Goal: Find specific page/section: Find specific page/section

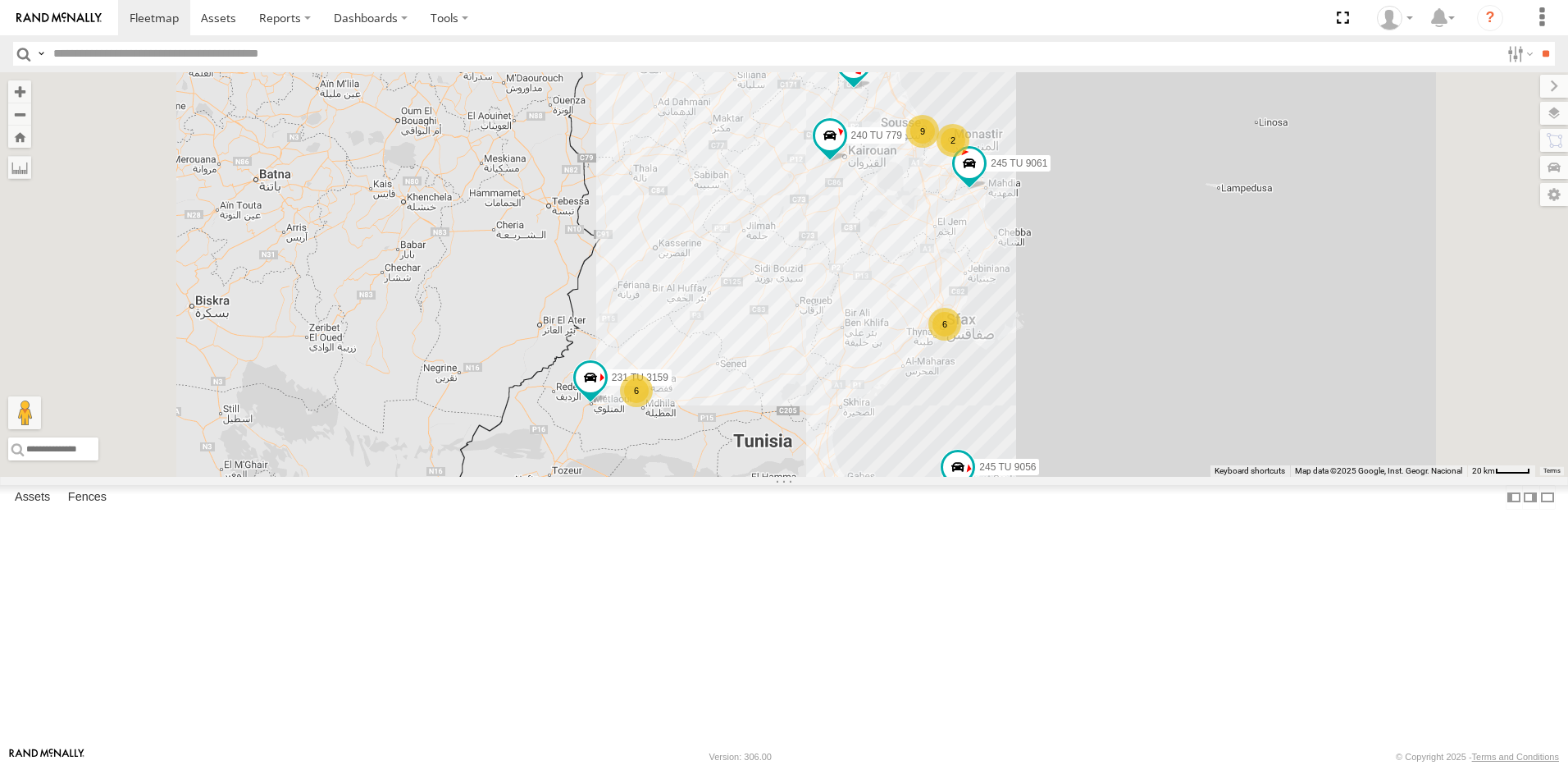
click at [1136, 288] on div "245 TU 9061 245 TU 9060 240 TU 779 245 TU 9056 5 8 9 2 6 231 TU 3159 6 2 231 TU…" at bounding box center [784, 273] width 1568 height 404
click at [969, 156] on div "2" at bounding box center [953, 141] width 33 height 33
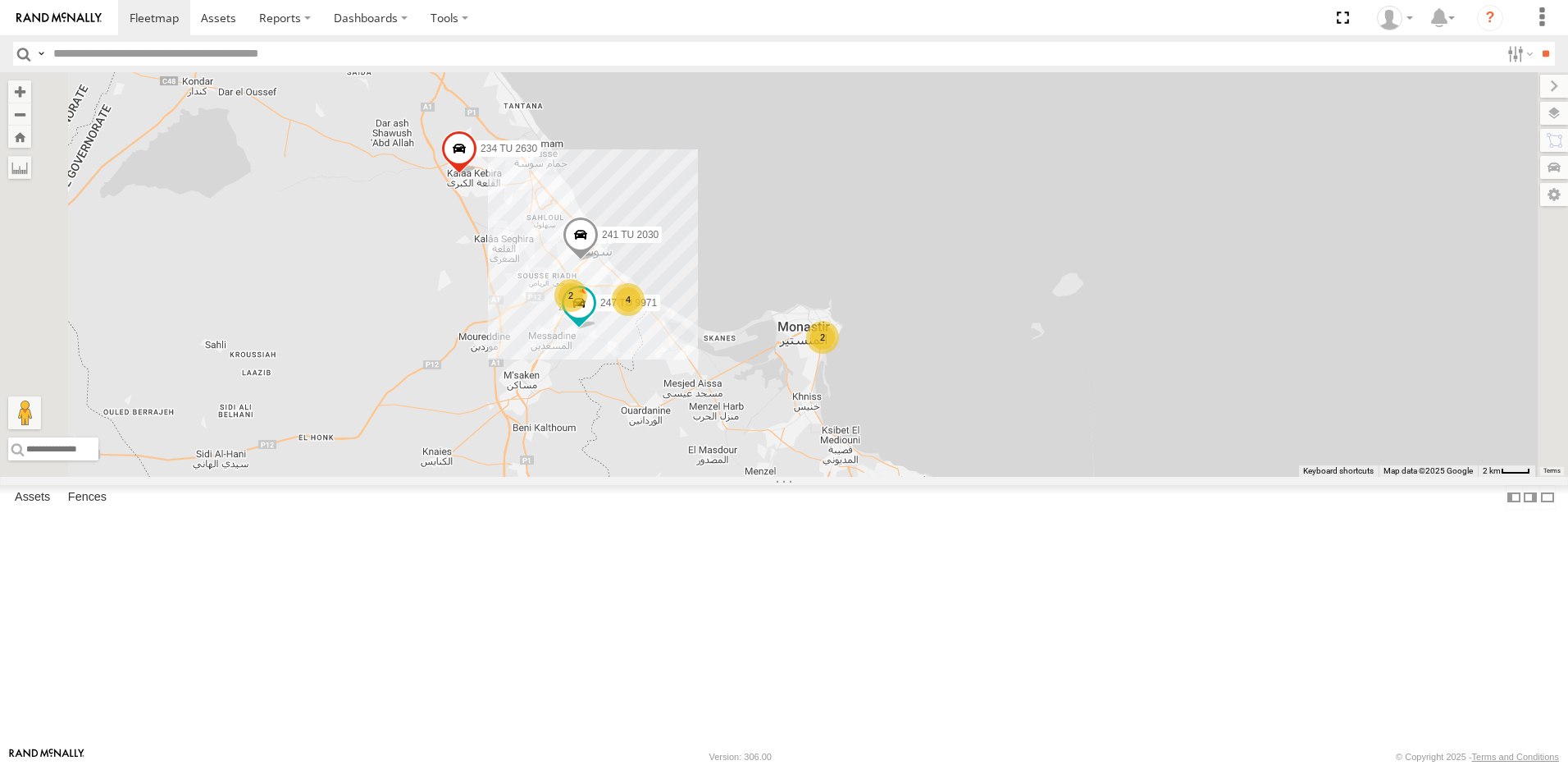
scroll to position [82, 0]
click at [722, 222] on div "245 TU 9061 245 TU 9060 240 TU 779 245 TU 9056 231 TU 3159 231 TU 3162 245 TU 9…" at bounding box center [784, 273] width 1568 height 404
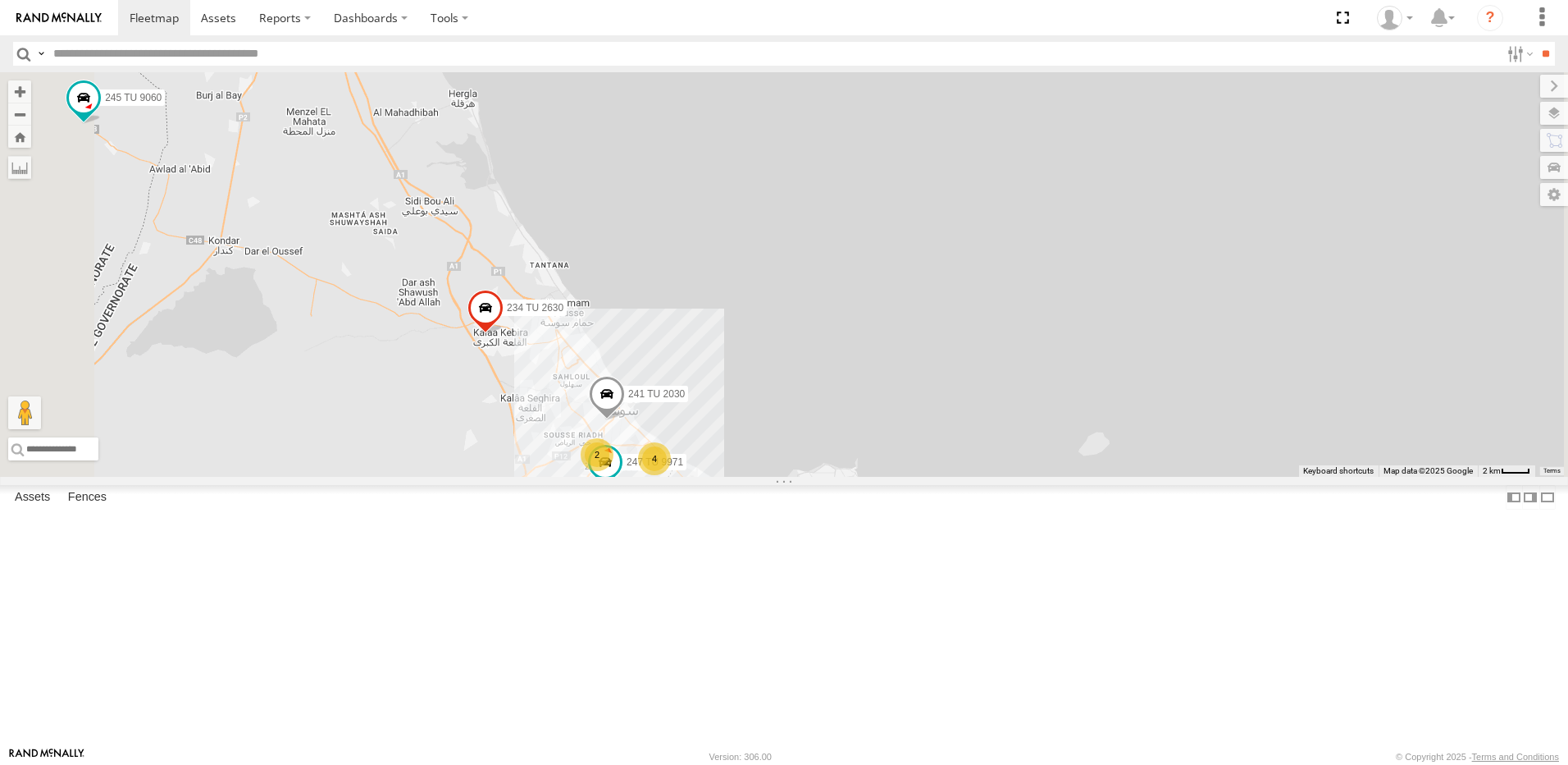
drag, startPoint x: 674, startPoint y: 245, endPoint x: 868, endPoint y: 193, distance: 200.8
click at [882, 193] on div "245 TU 9061 245 TU 9060 240 TU 779 245 TU 9056 231 TU 3159 231 TU 3162 245 TU 9…" at bounding box center [784, 273] width 1568 height 404
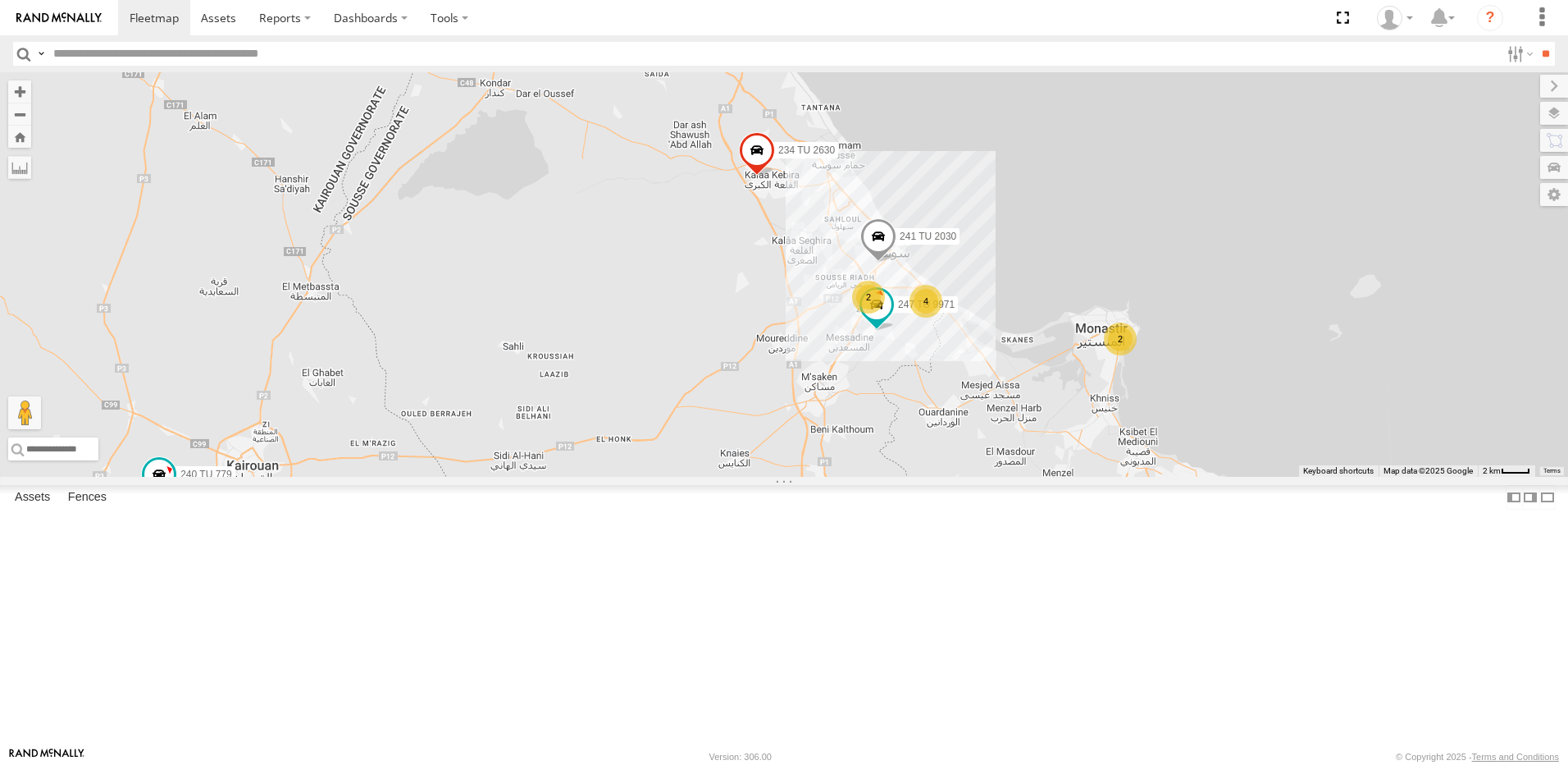
drag, startPoint x: 825, startPoint y: 254, endPoint x: 765, endPoint y: 203, distance: 78.7
click at [765, 203] on div "245 TU 9061 245 TU 9060 240 TU 779 245 TU 9056 231 TU 3159 231 TU 3162 245 TU 9…" at bounding box center [784, 273] width 1568 height 404
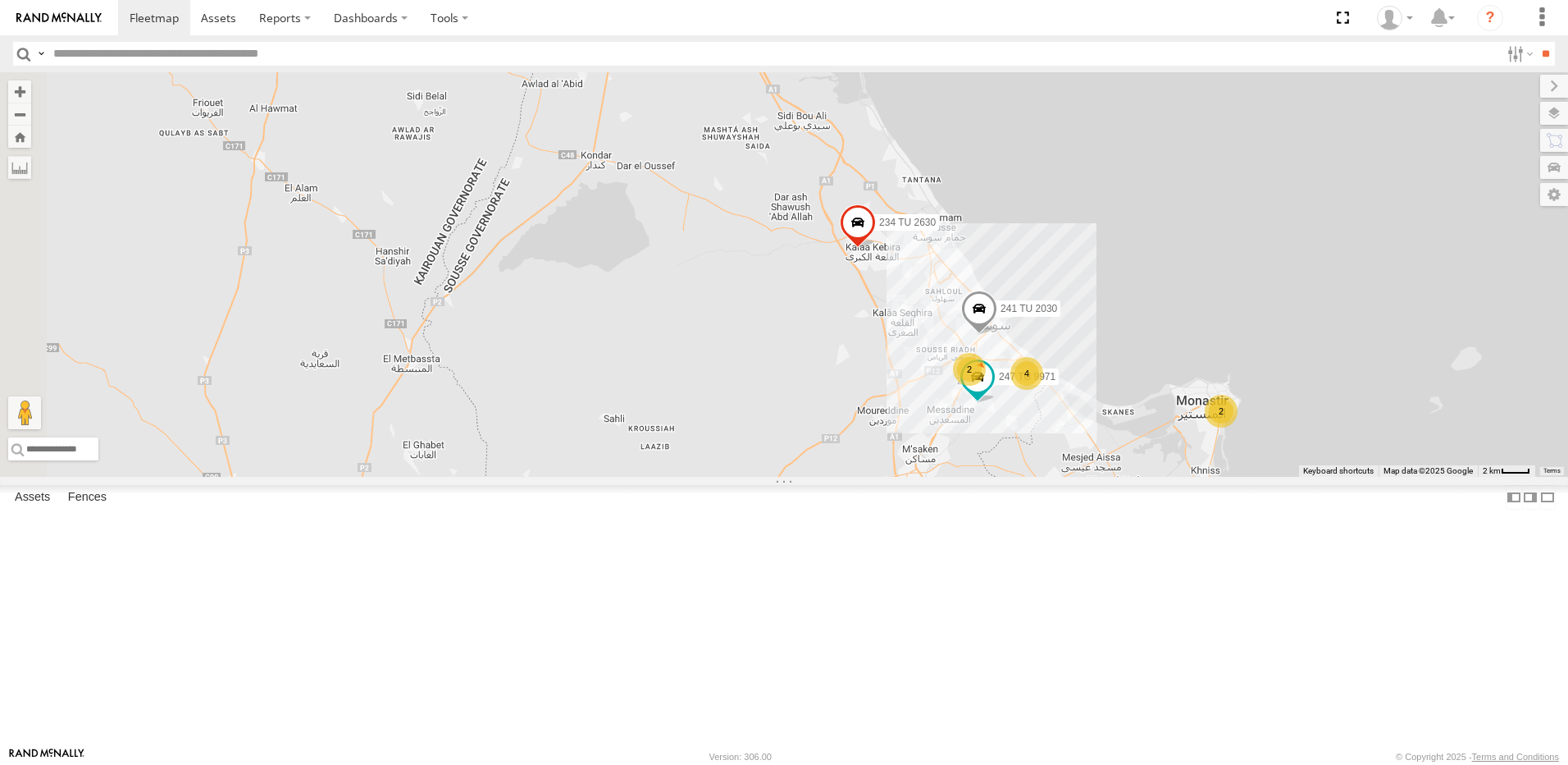
drag, startPoint x: 832, startPoint y: 230, endPoint x: 778, endPoint y: 244, distance: 55.8
click at [870, 242] on div "245 TU 9061 245 TU 9060 240 TU 779 245 TU 9056 231 TU 3159 231 TU 3162 245 TU 9…" at bounding box center [784, 273] width 1568 height 404
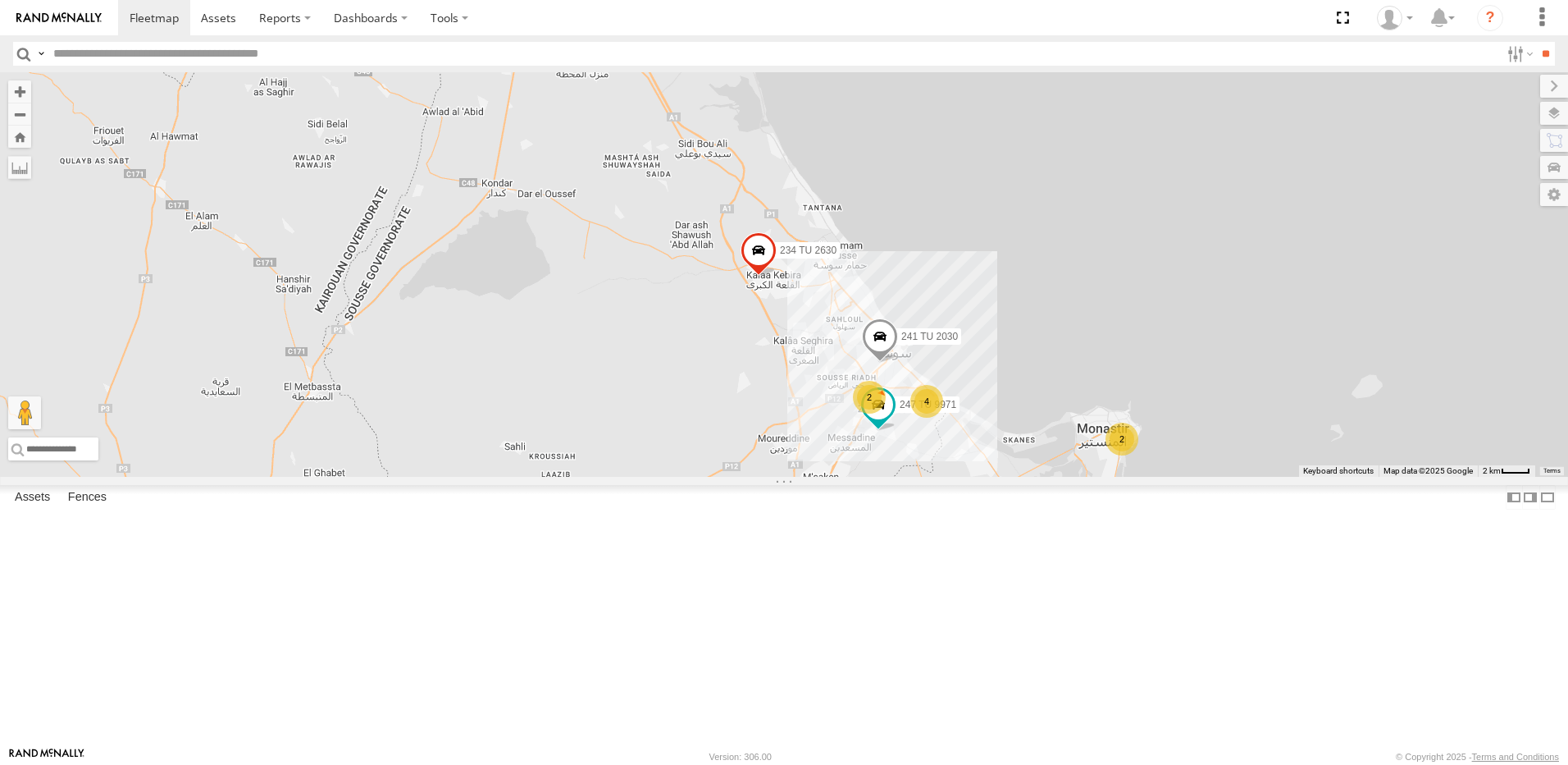
drag, startPoint x: 776, startPoint y: 272, endPoint x: 695, endPoint y: 255, distance: 82.8
click at [695, 269] on div "245 TU 9061 245 TU 9060 240 TU 779 245 TU 9056 231 TU 3159 231 TU 3162 245 TU 9…" at bounding box center [784, 273] width 1568 height 404
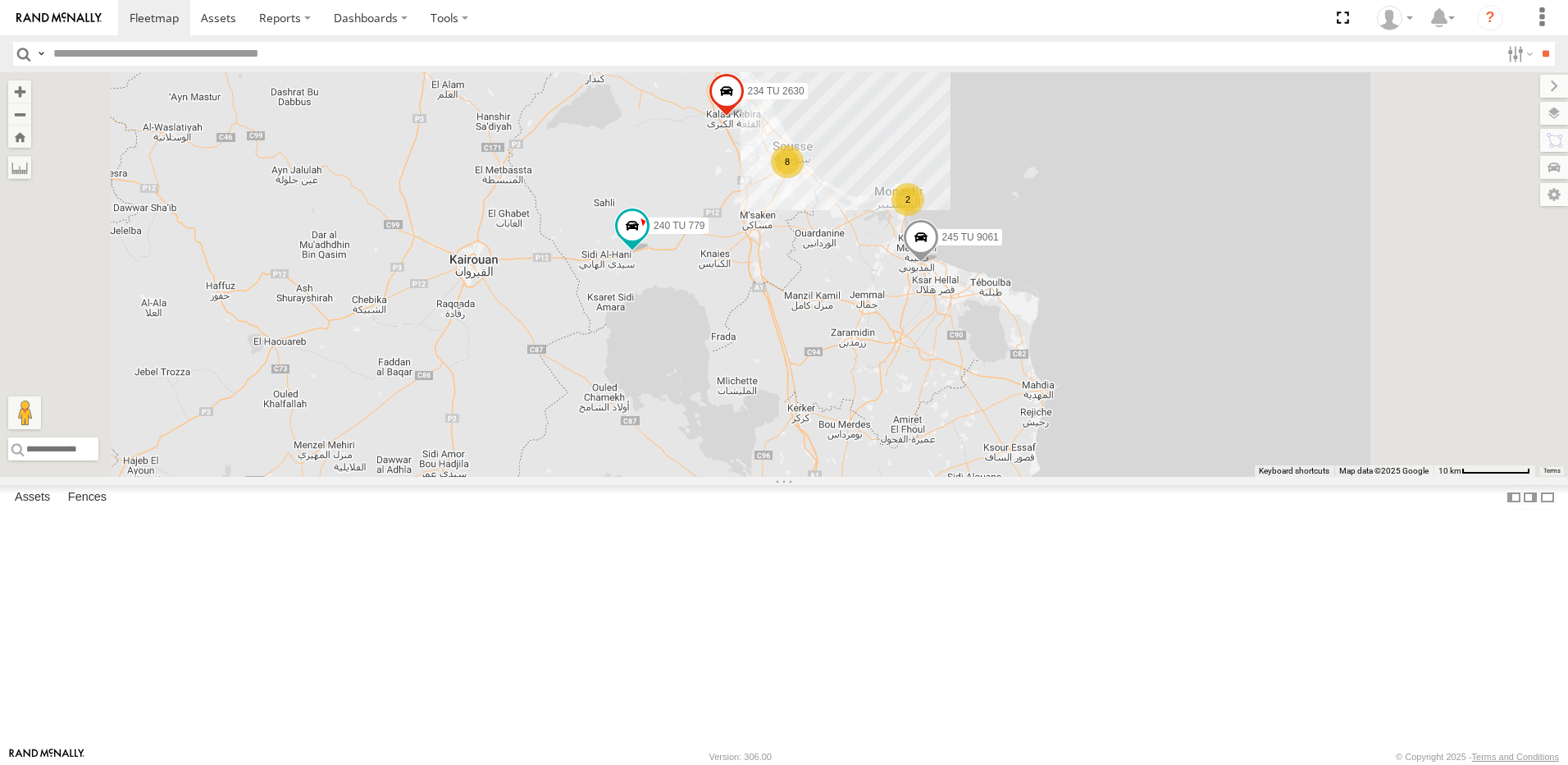
drag, startPoint x: 848, startPoint y: 185, endPoint x: 842, endPoint y: 274, distance: 89.2
click at [842, 274] on div "245 TU 9060 240 TU 779 245 TU 9056 8 234 TU 2630 2 245 TU 9061" at bounding box center [784, 273] width 1568 height 404
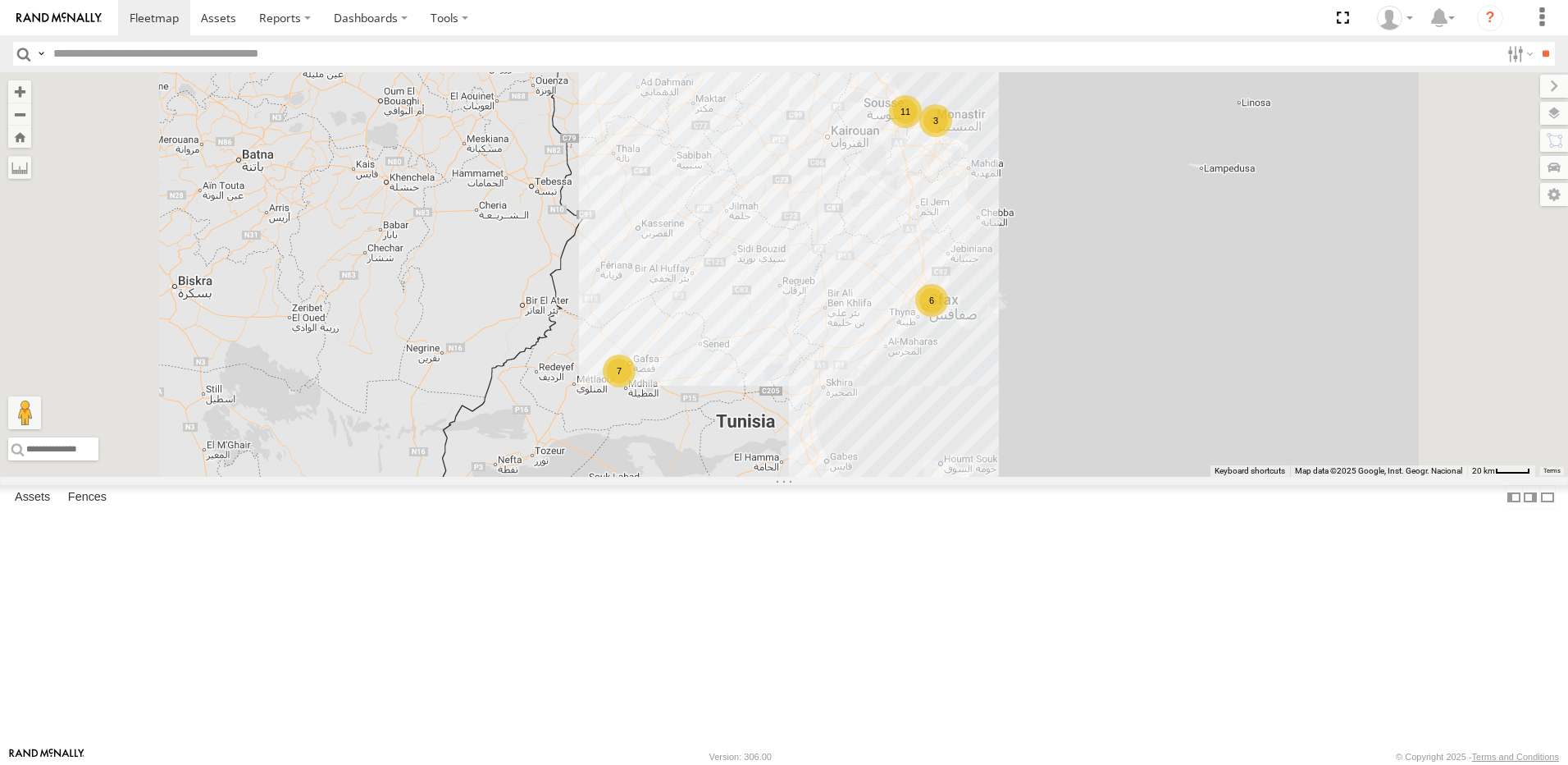
click at [922, 128] on div "11" at bounding box center [905, 111] width 33 height 33
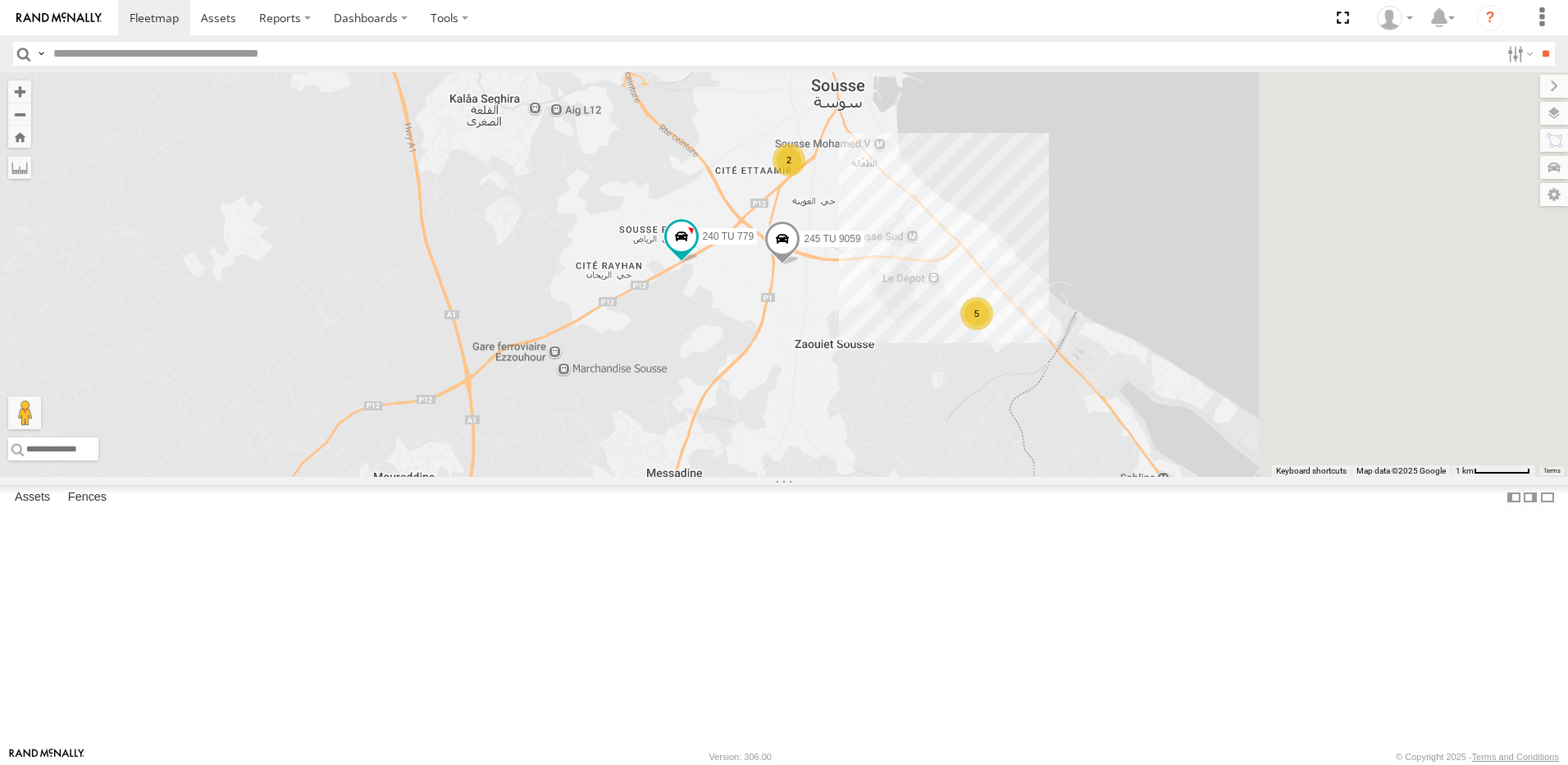
drag, startPoint x: 872, startPoint y: 432, endPoint x: 771, endPoint y: 315, distance: 154.6
click at [767, 316] on div "245 TU 9056 2 234 TU 2630 5 245 TU 9060 240 TU 779 245 TU 9059" at bounding box center [784, 273] width 1568 height 404
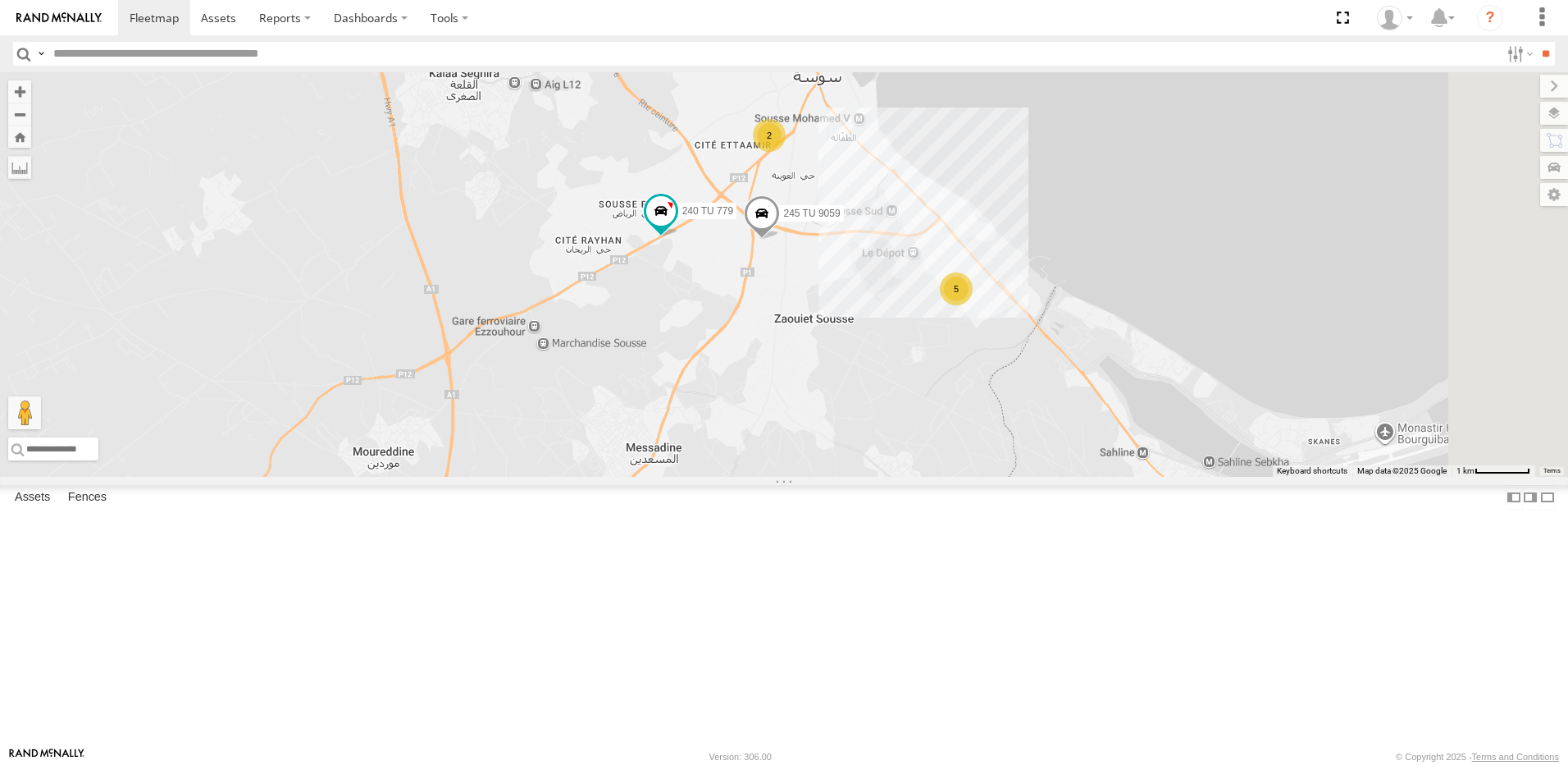
drag, startPoint x: 976, startPoint y: 509, endPoint x: 883, endPoint y: 440, distance: 115.8
click at [893, 448] on div "245 TU 9056 2 234 TU 2630 5 245 TU 9060 240 TU 779 245 TU 9059" at bounding box center [784, 273] width 1568 height 404
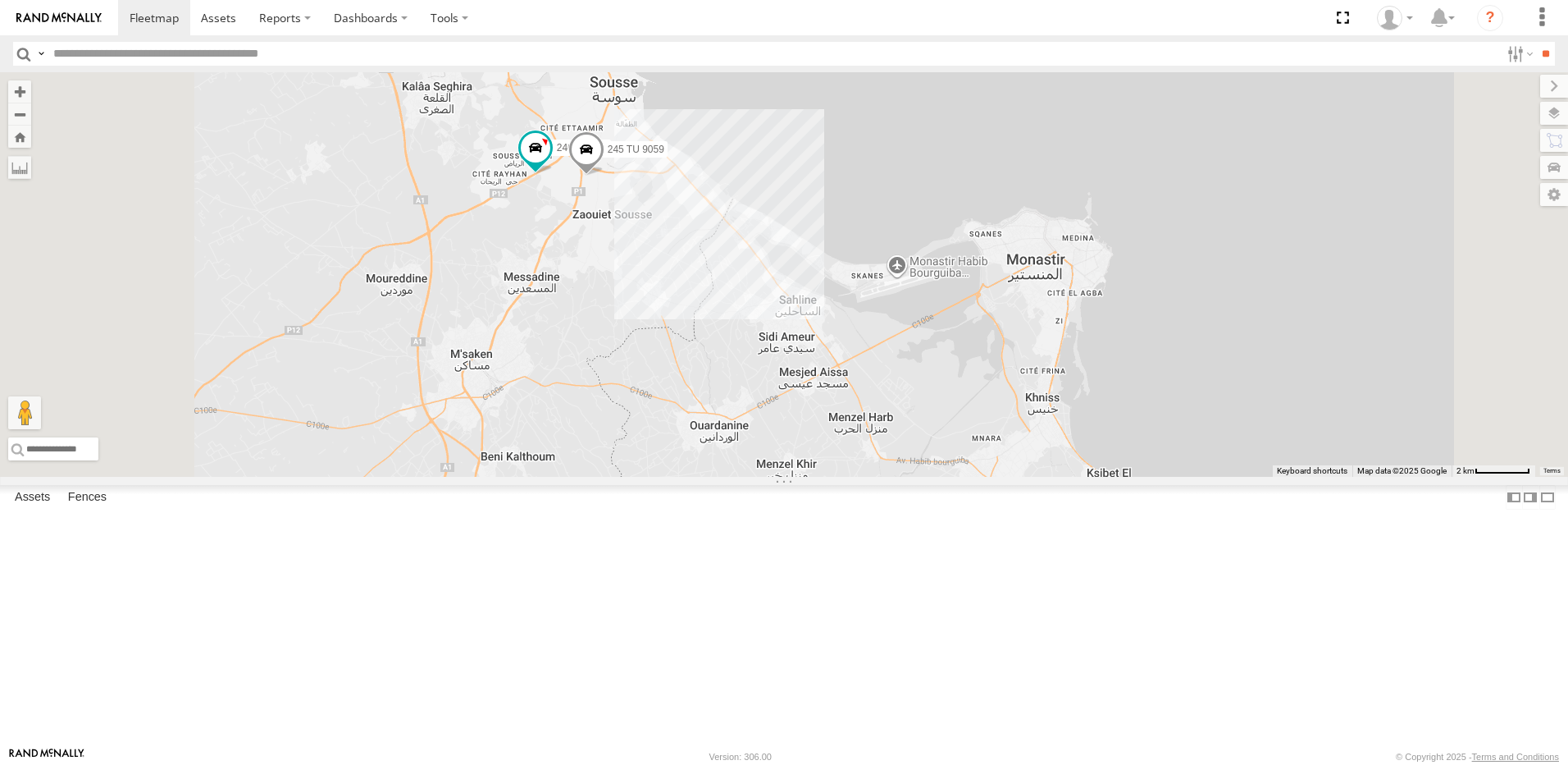
drag, startPoint x: 943, startPoint y: 446, endPoint x: 726, endPoint y: 280, distance: 273.2
click at [732, 285] on div "245 TU 9056 234 TU 2630 245 TU 9060 240 TU 779 245 TU 9059" at bounding box center [784, 273] width 1568 height 404
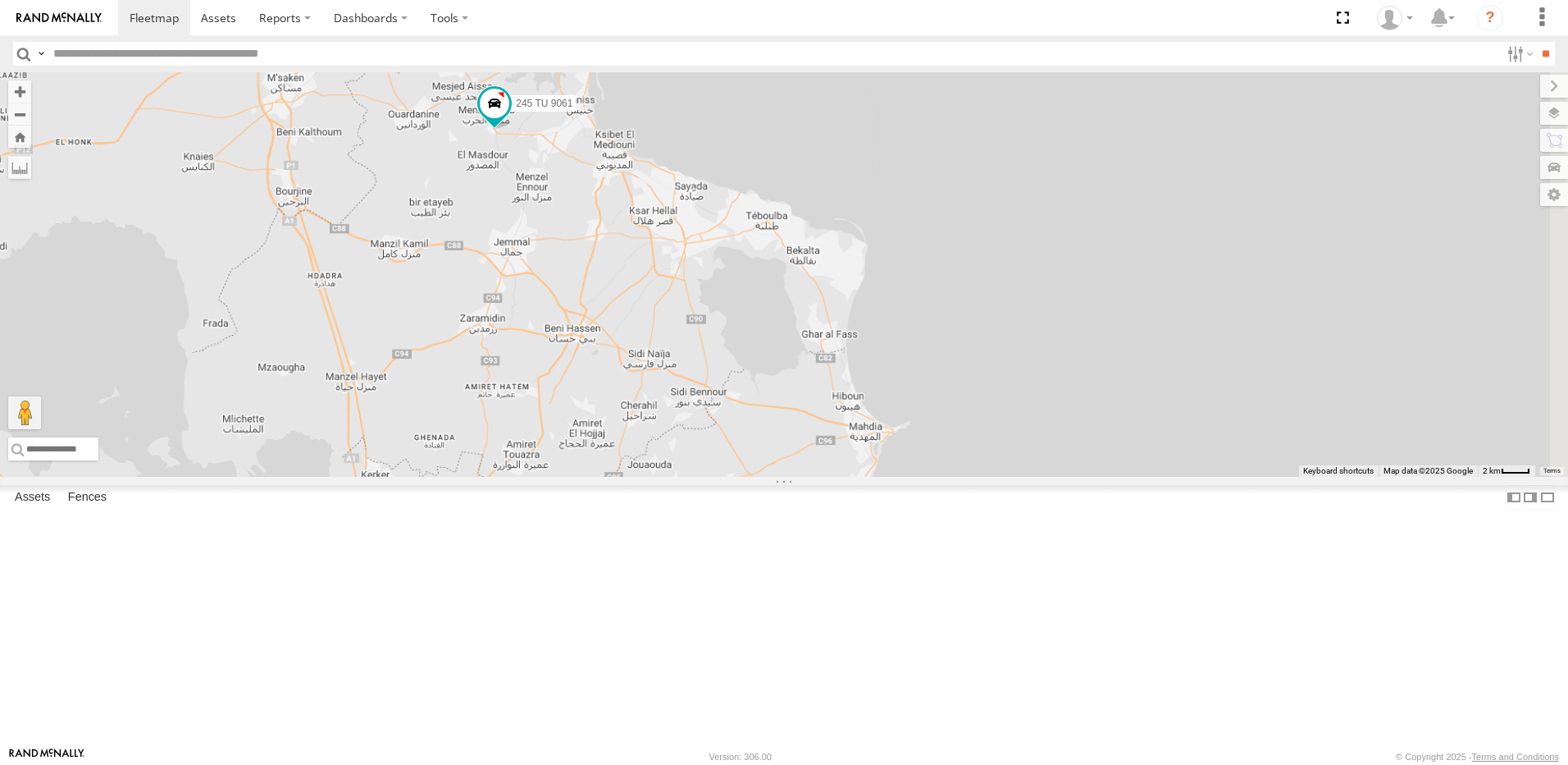
click at [929, 426] on div "245 TU 9056 234 TU 2630 245 TU 9060 240 TU 779 245 TU 9059 247 TU 7028 241 TU 2…" at bounding box center [784, 273] width 1568 height 404
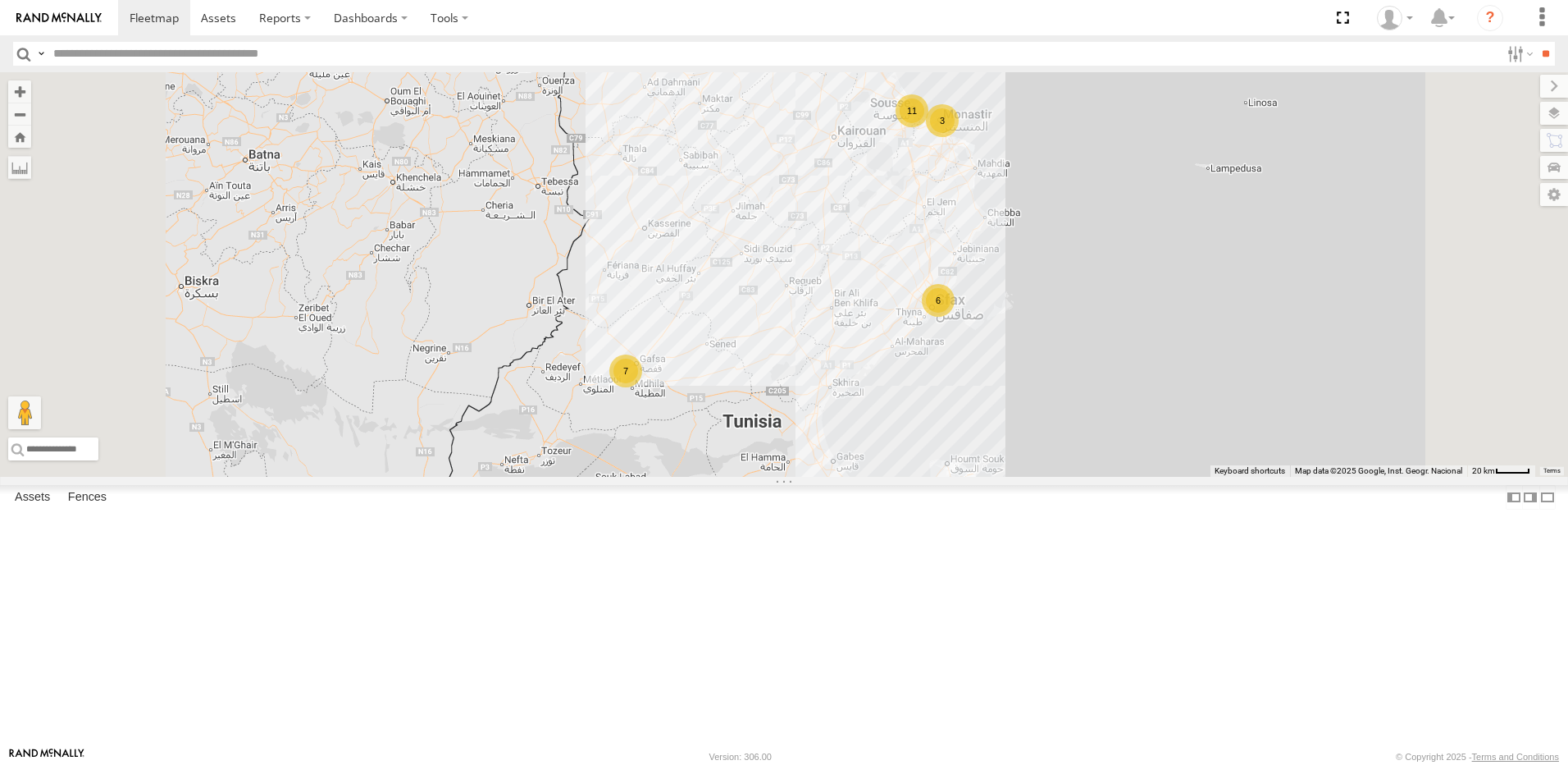
drag, startPoint x: 273, startPoint y: 79, endPoint x: 268, endPoint y: 67, distance: 13.0
click at [268, 67] on body at bounding box center [784, 382] width 1568 height 765
drag, startPoint x: 268, startPoint y: 67, endPoint x: 263, endPoint y: 44, distance: 23.5
click at [263, 44] on input "text" at bounding box center [773, 53] width 1453 height 24
type input "****"
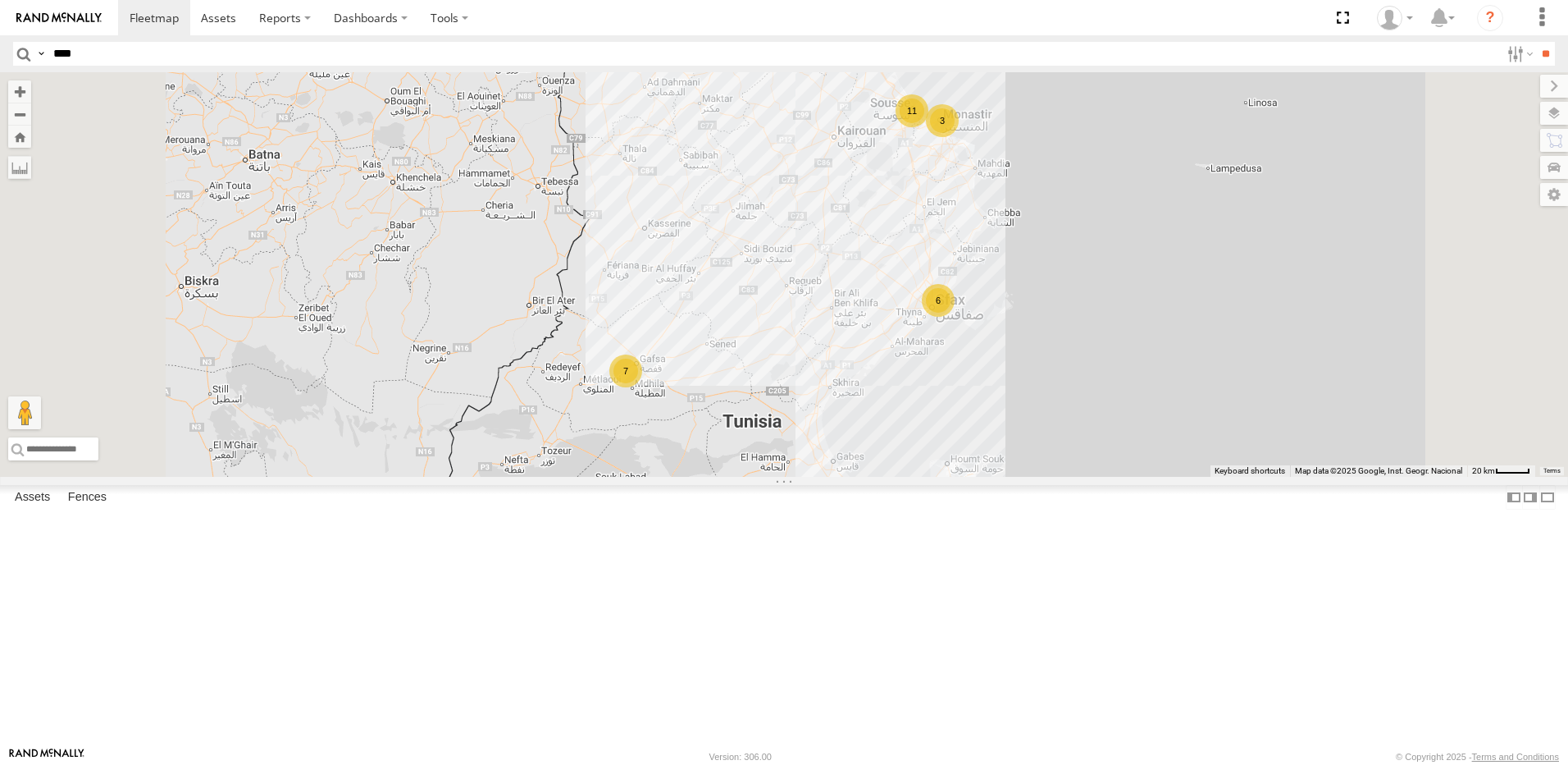
click at [1536, 41] on input "**" at bounding box center [1545, 53] width 18 height 24
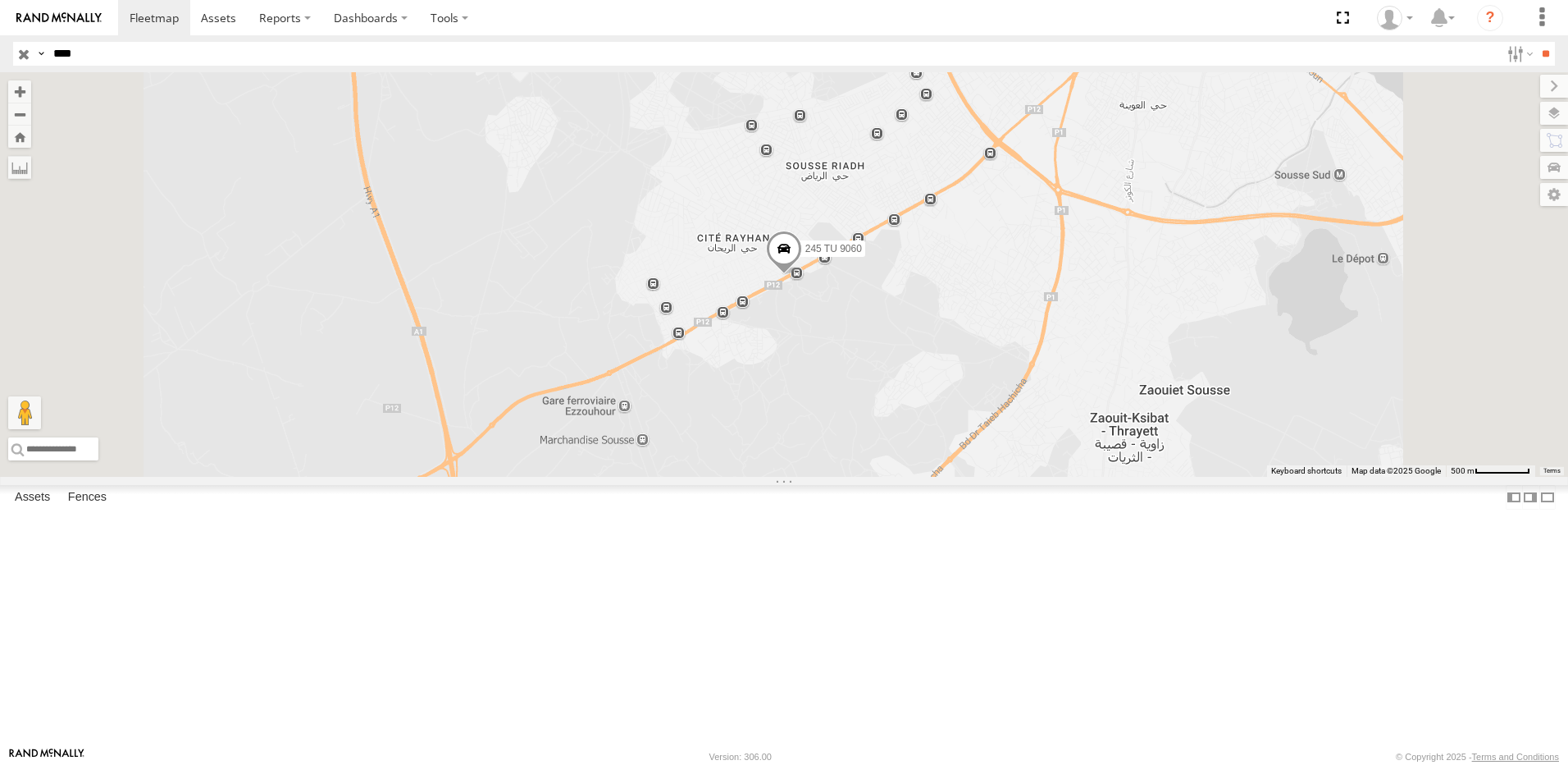
drag, startPoint x: 287, startPoint y: 110, endPoint x: 273, endPoint y: 91, distance: 23.6
click at [0, 0] on span at bounding box center [0, 0] width 0 height 0
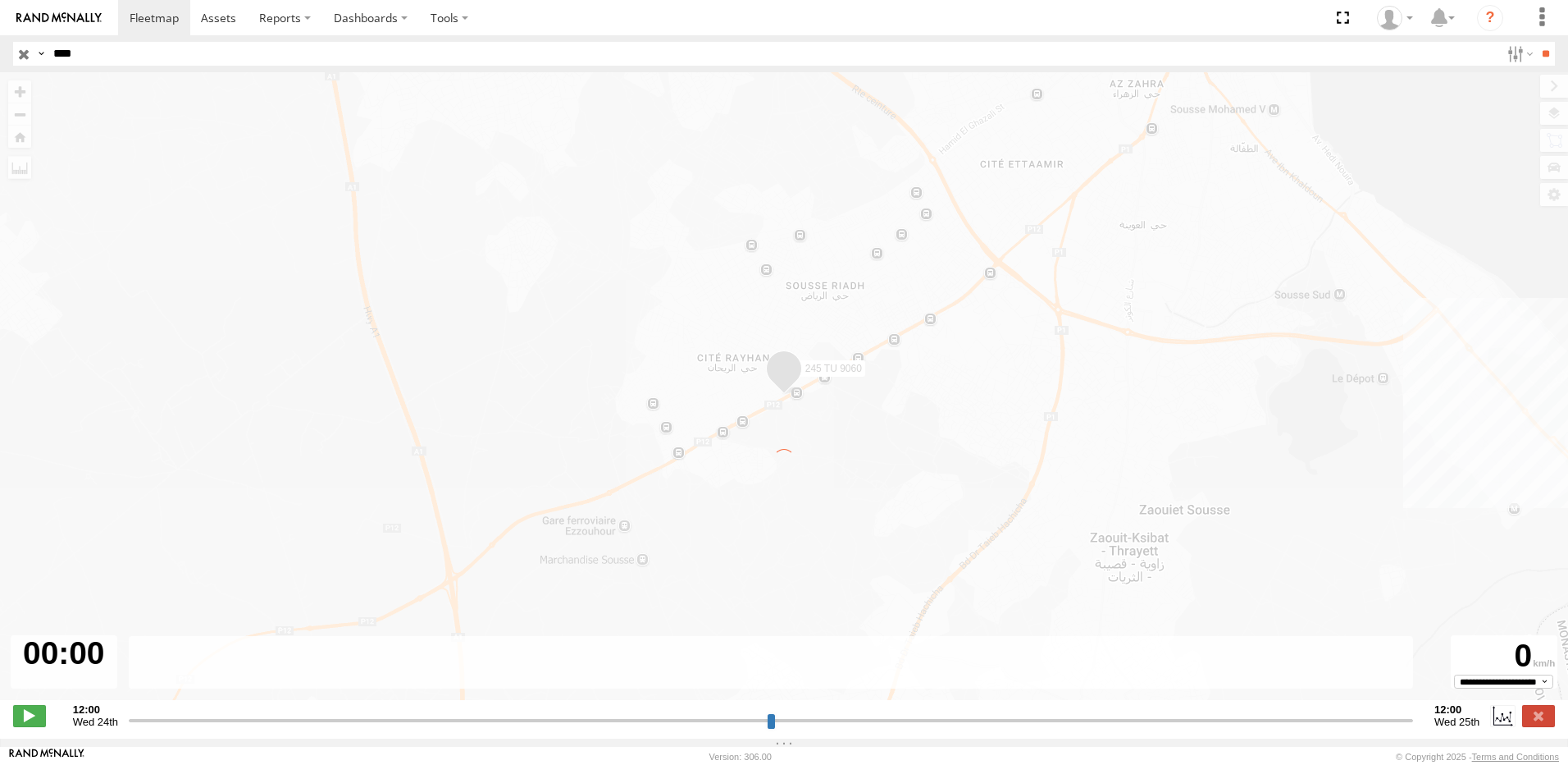
type input "**********"
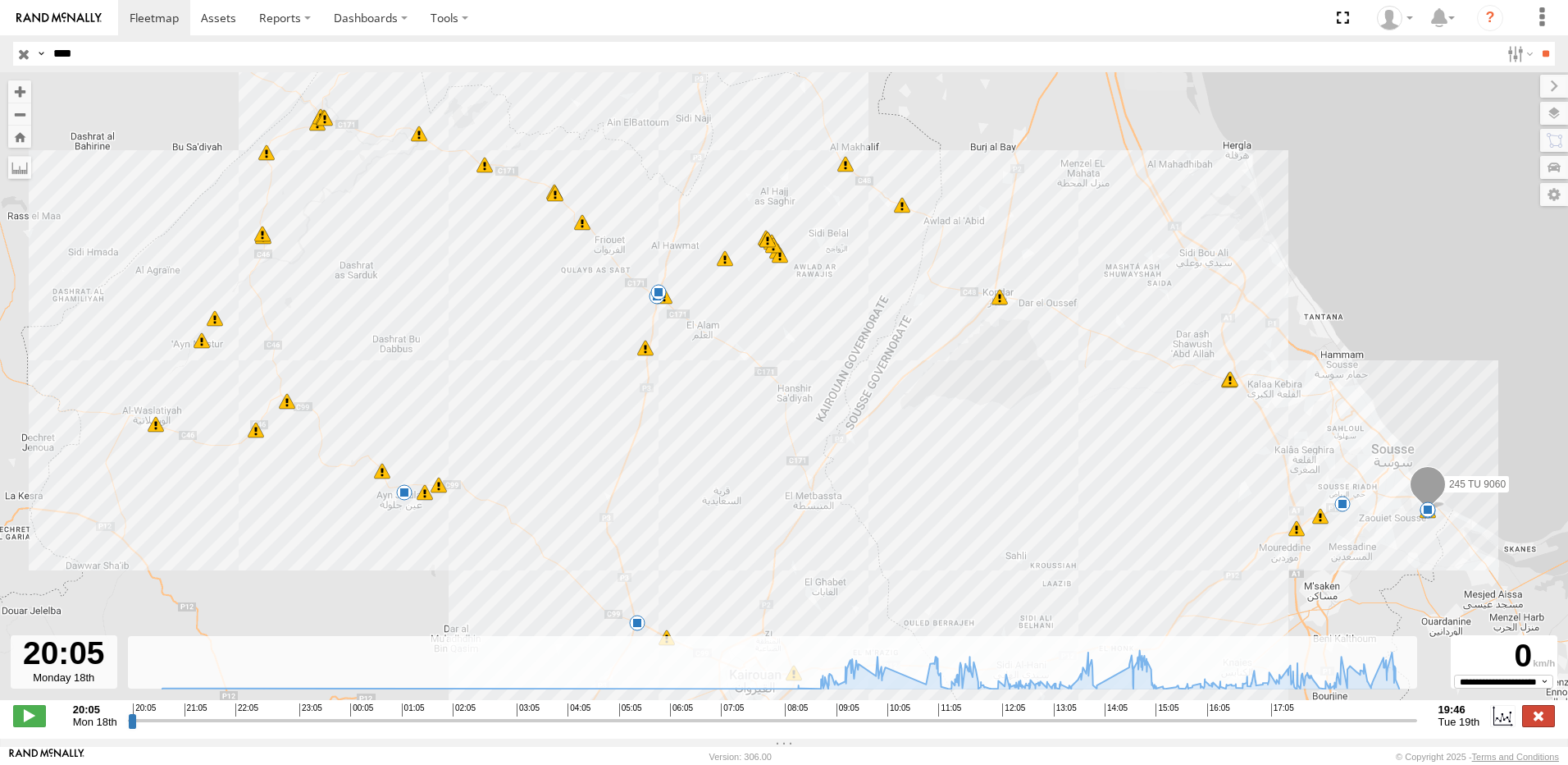
click at [1527, 720] on label at bounding box center [1539, 714] width 33 height 21
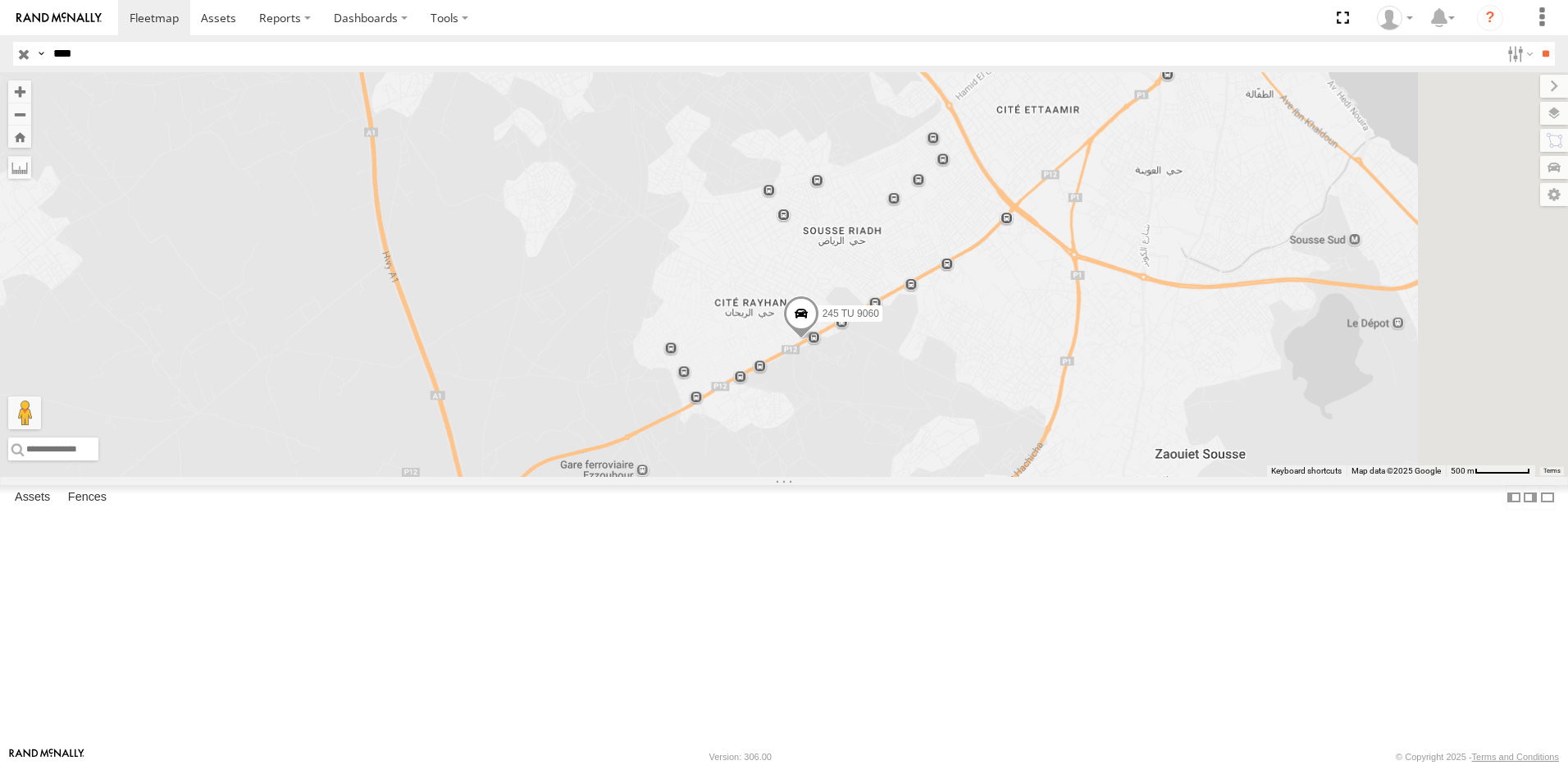
drag, startPoint x: 1459, startPoint y: 466, endPoint x: 920, endPoint y: 292, distance: 566.4
click at [920, 292] on div "245 TU 9060" at bounding box center [784, 273] width 1568 height 404
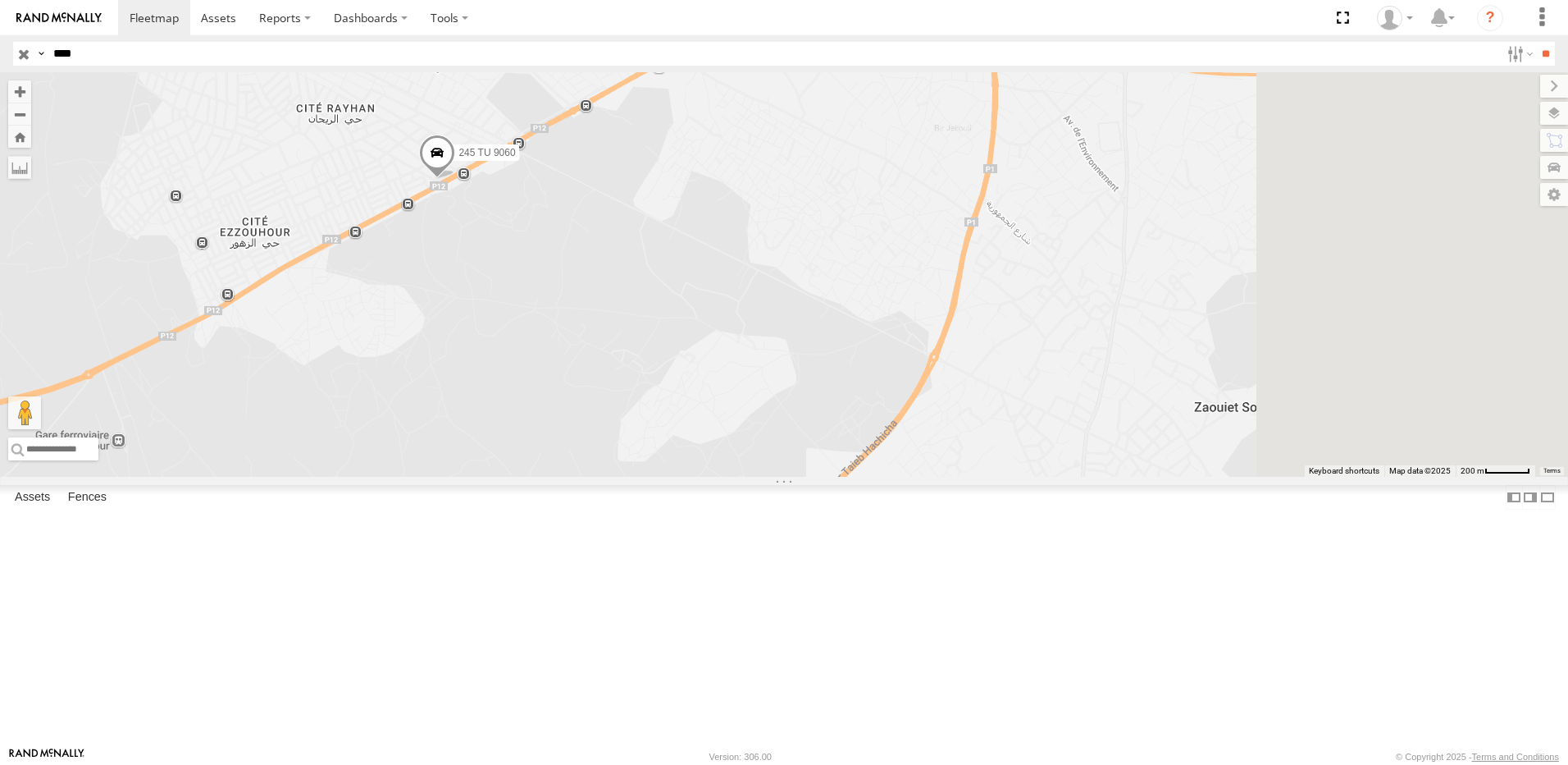
drag, startPoint x: 994, startPoint y: 420, endPoint x: 824, endPoint y: 307, distance: 204.1
click at [824, 307] on div "245 TU 9060" at bounding box center [784, 273] width 1568 height 404
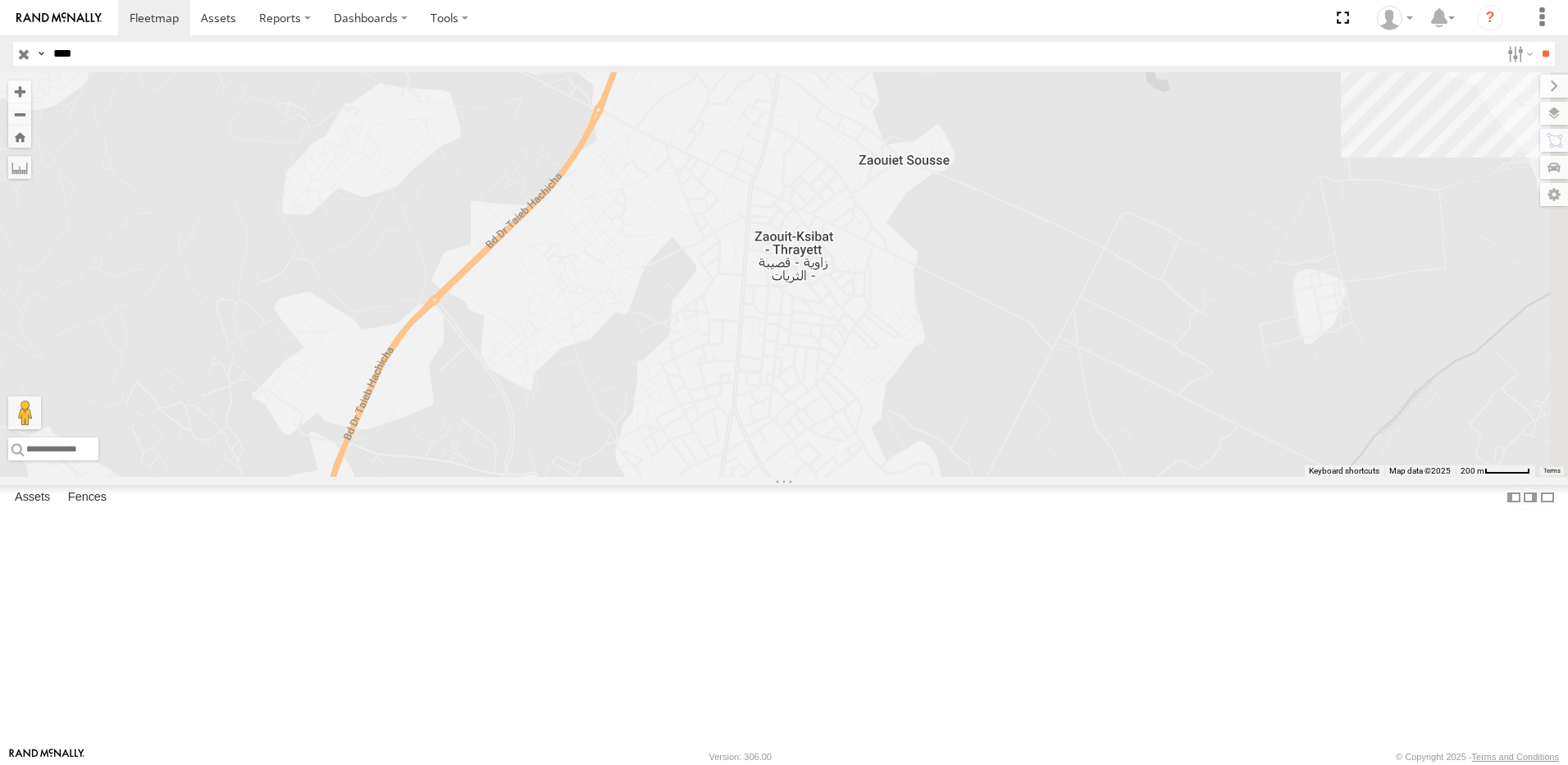
click at [28, 49] on input "button" at bounding box center [23, 53] width 21 height 24
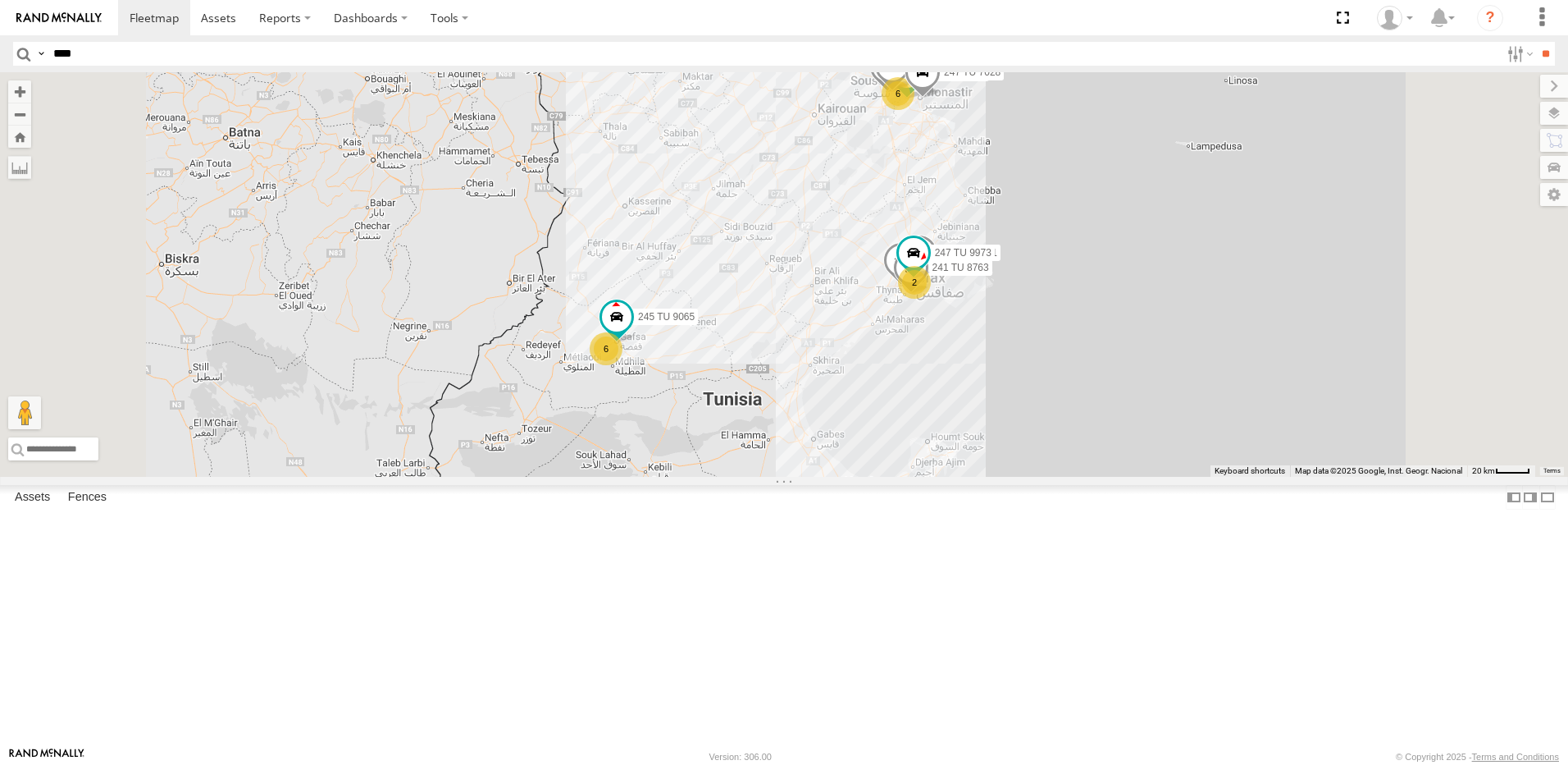
drag, startPoint x: 1124, startPoint y: 433, endPoint x: 1056, endPoint y: 366, distance: 95.5
click at [1056, 252] on div "5 10 241 TU 2030 6 241 TU 8769 231 TU 3161 234 TU 2630 246 TU 8288 247 TU 7028 …" at bounding box center [1549, 252] width 1568 height 0
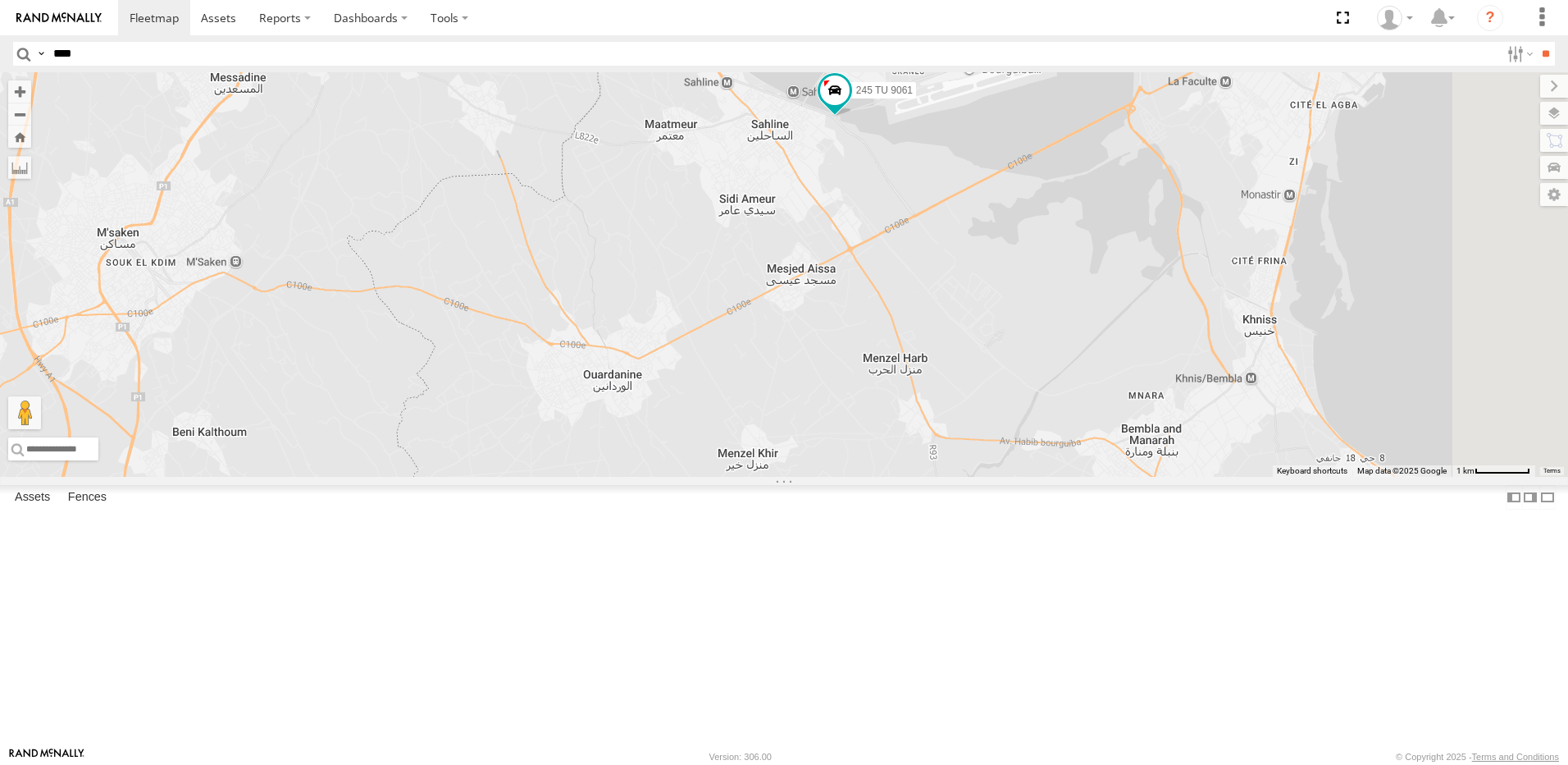
drag, startPoint x: 1043, startPoint y: 209, endPoint x: 1023, endPoint y: 273, distance: 67.1
click at [1023, 273] on div "241 TU 8769 234 TU 2630 245 TU 9061 231 TU 3157 245 TU 9056 241 TU 2030 245 TU …" at bounding box center [784, 273] width 1568 height 404
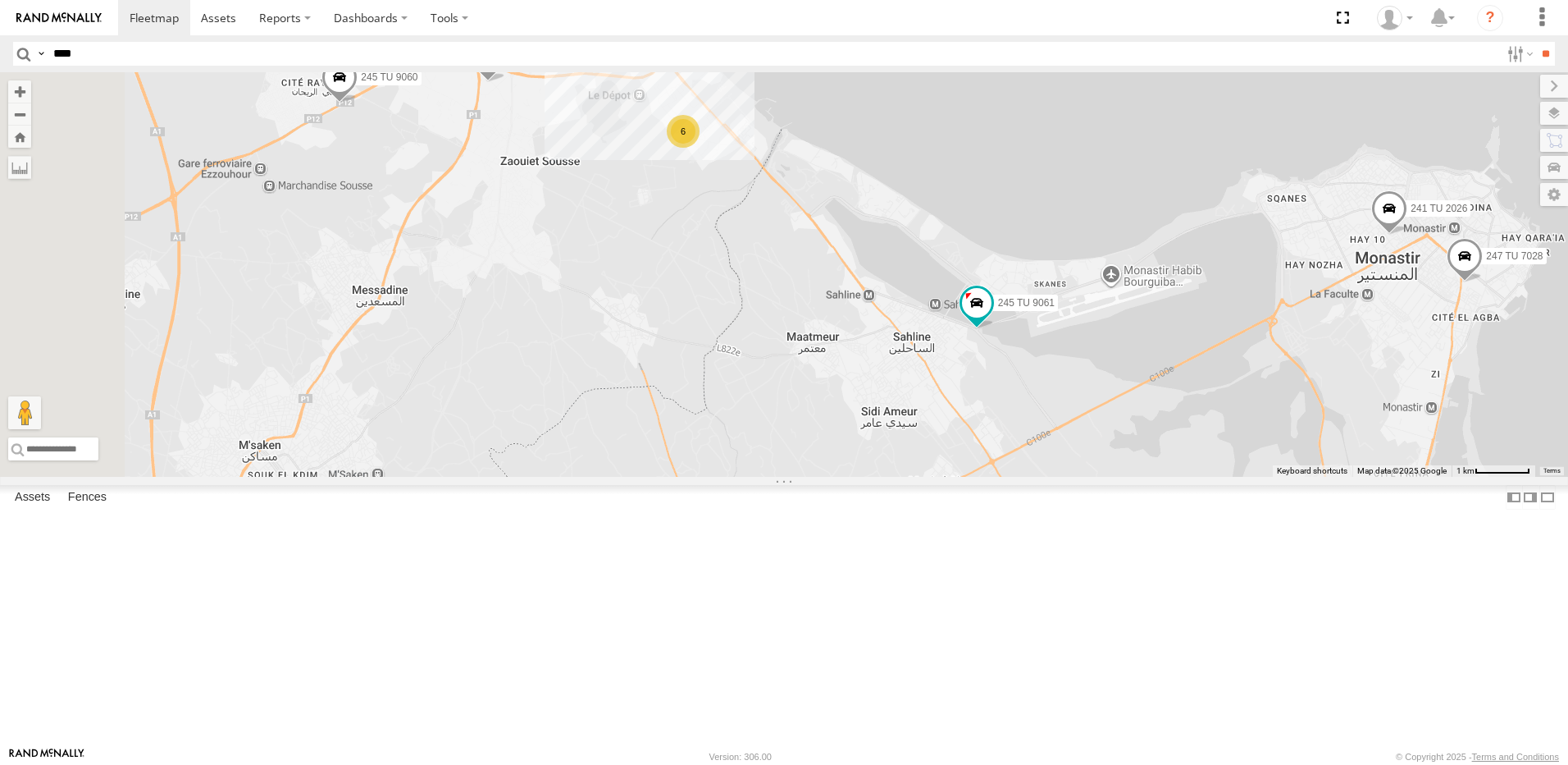
drag, startPoint x: 752, startPoint y: 229, endPoint x: 905, endPoint y: 436, distance: 257.4
click at [903, 436] on div "241 TU 8769 234 TU 2630 245 TU 9061 231 TU 3157 245 TU 9056 241 TU 2030 245 TU …" at bounding box center [784, 273] width 1568 height 404
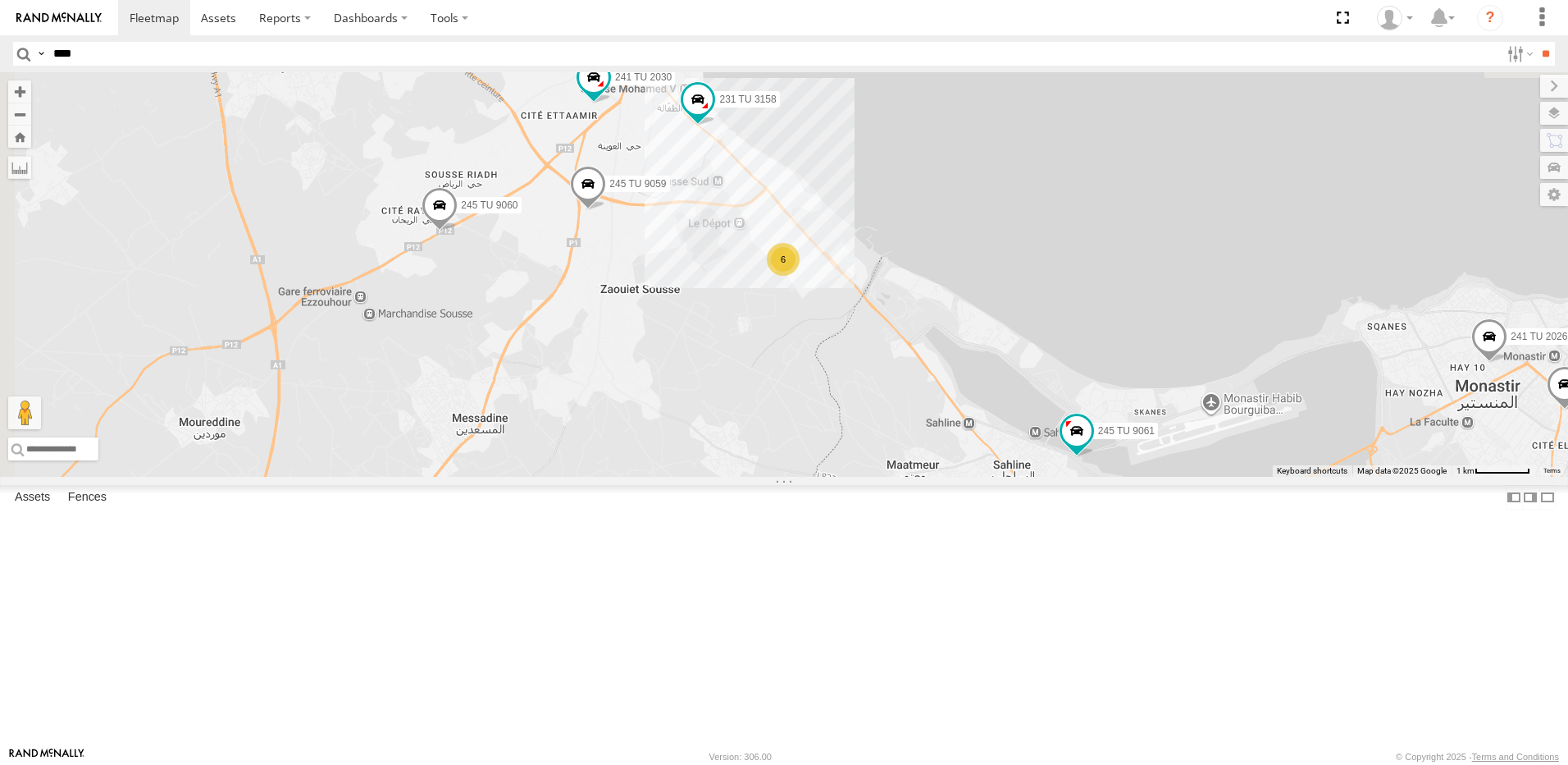
drag, startPoint x: 611, startPoint y: 302, endPoint x: 660, endPoint y: 393, distance: 103.4
click at [660, 393] on div "241 TU 8769 234 TU 2630 245 TU 9061 231 TU 3157 245 TU 9056 241 TU 2030 245 TU …" at bounding box center [784, 273] width 1568 height 404
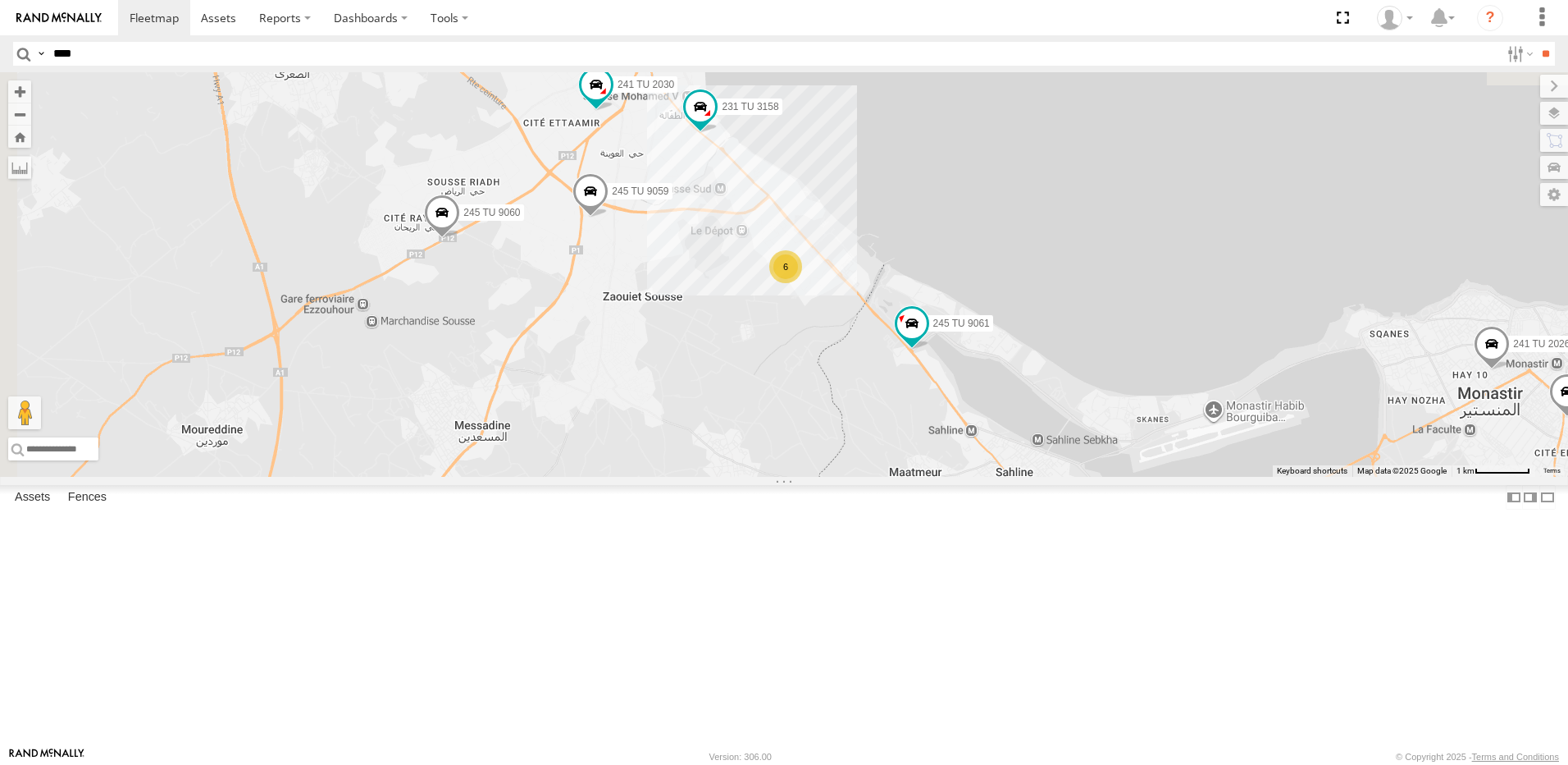
click at [130, 58] on input "****" at bounding box center [773, 53] width 1453 height 24
type input "****"
click at [1536, 41] on input "**" at bounding box center [1545, 53] width 18 height 24
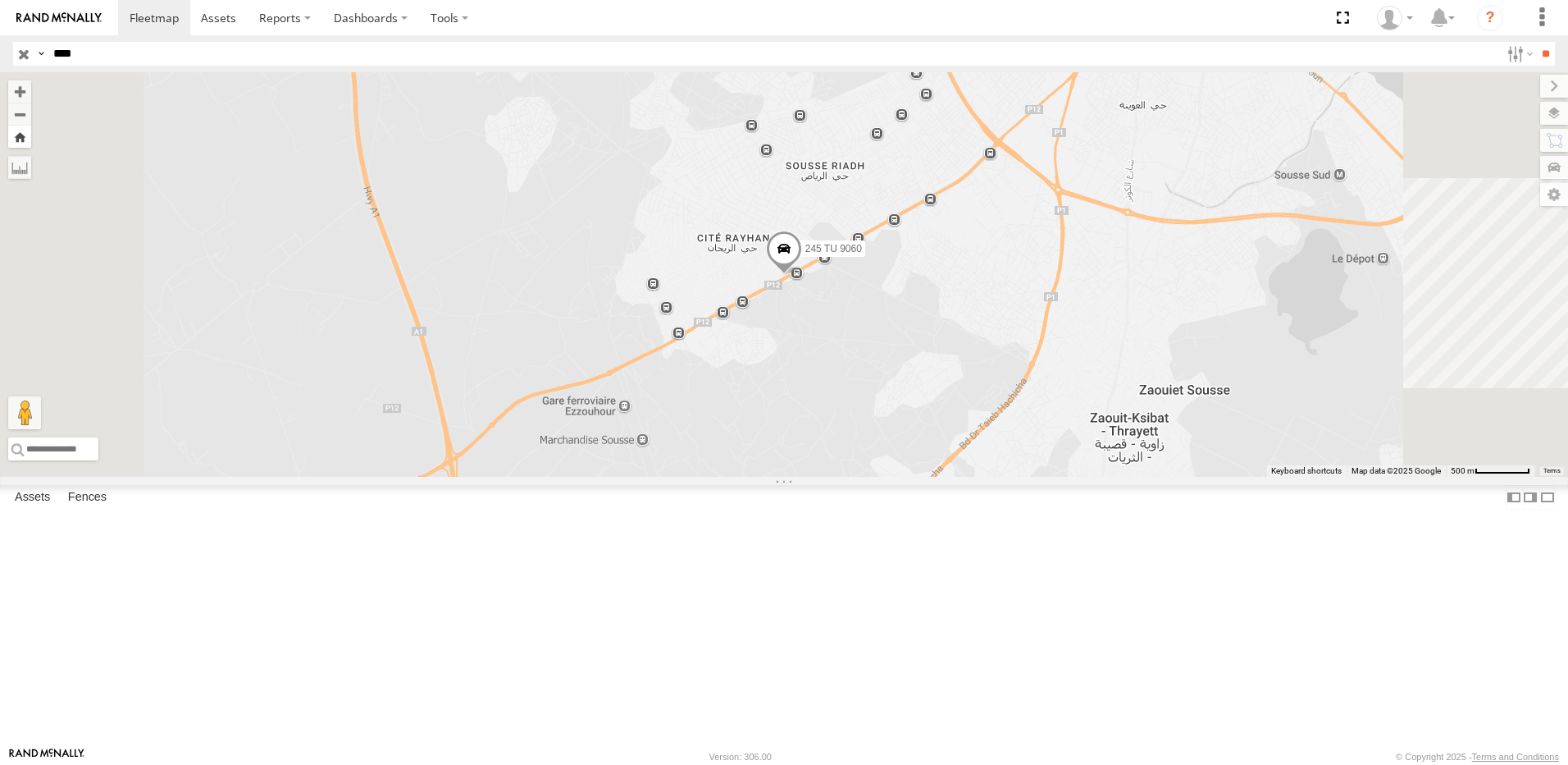
click at [31, 139] on button "Zoom Home" at bounding box center [19, 136] width 23 height 22
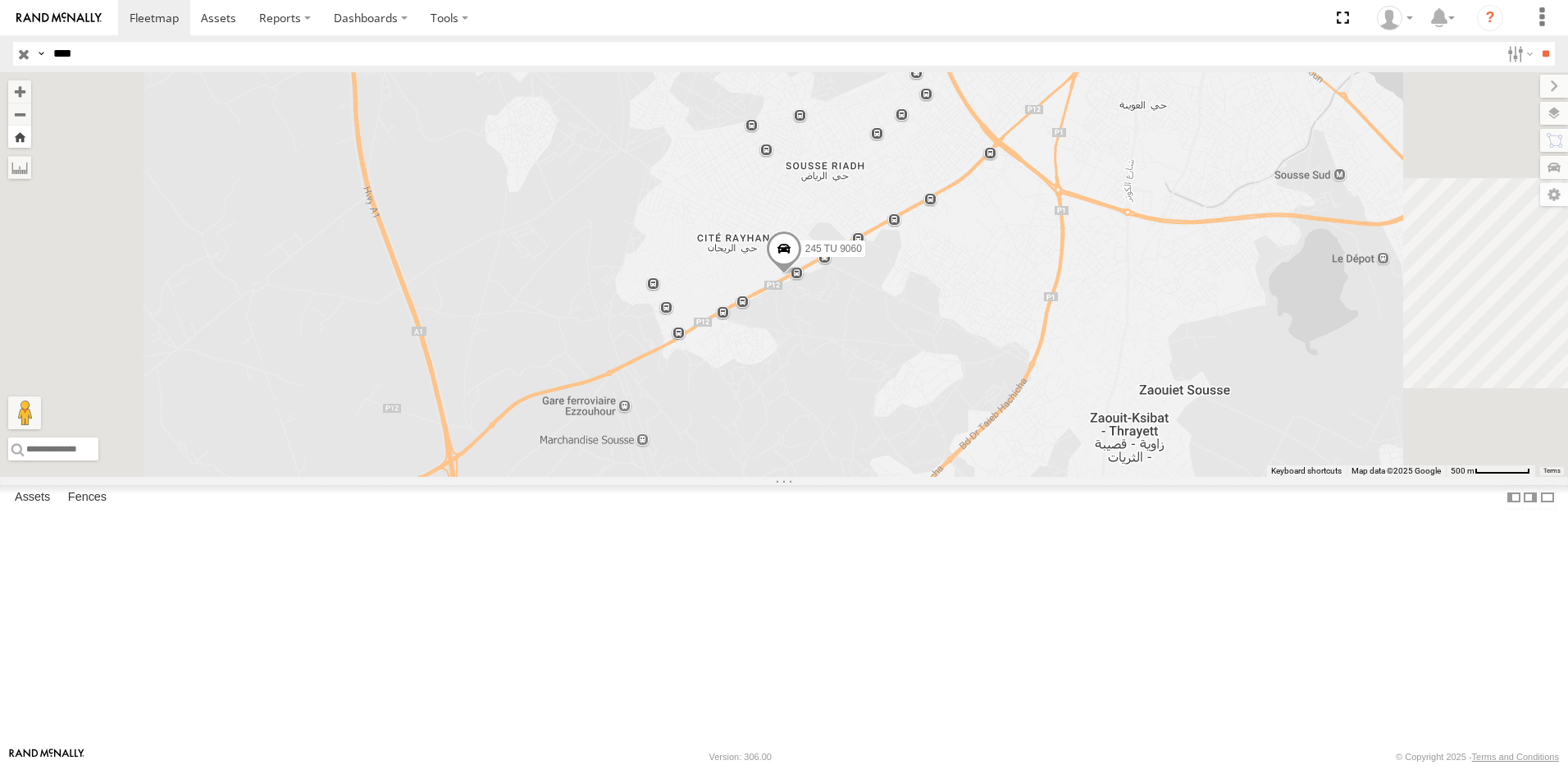
click at [31, 139] on button "Zoom Home" at bounding box center [19, 136] width 23 height 22
click at [31, 160] on label at bounding box center [19, 167] width 23 height 23
click at [0, 0] on div "245 TU 9060 Souse Branch و ط 12 سوسة الرياض 35.79175 10.59191" at bounding box center [0, 0] width 0 height 0
click at [0, 0] on span at bounding box center [0, 0] width 0 height 0
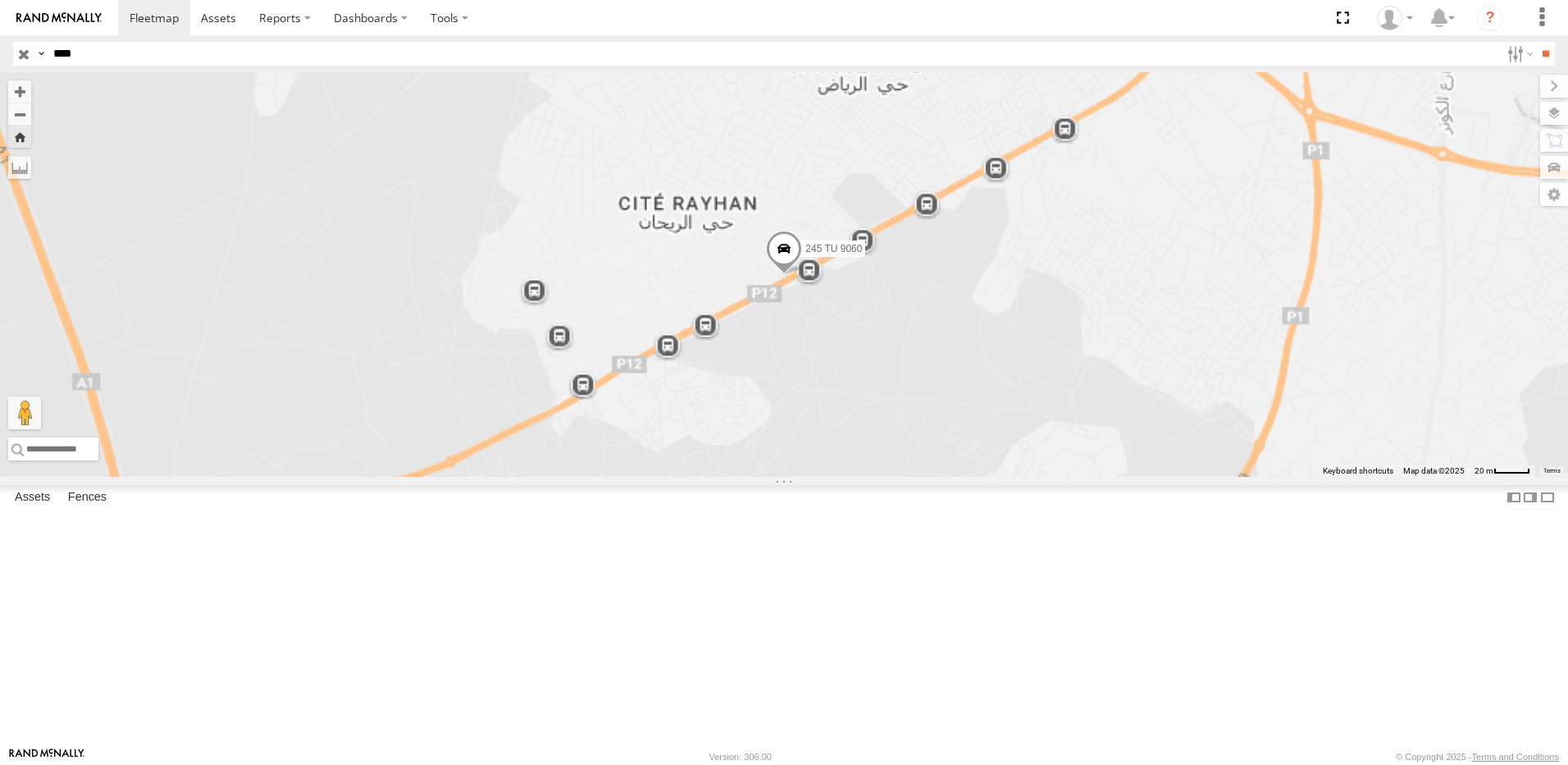
click at [0, 0] on div "245 TU 9060 Souse Branch و ط 12 سوسة الرياض 35.79175 10.59191" at bounding box center [0, 0] width 0 height 0
